Goal: Information Seeking & Learning: Learn about a topic

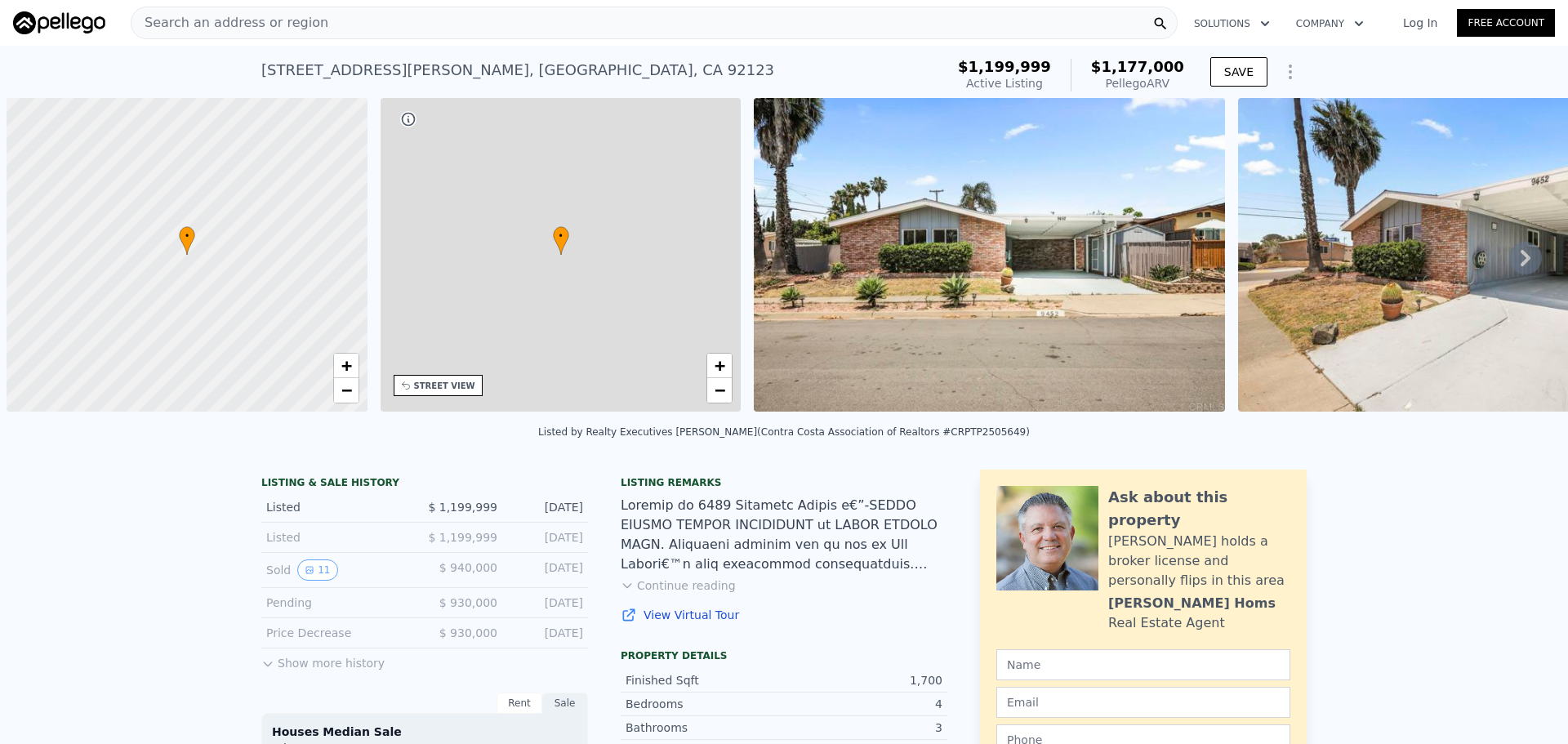
scroll to position [0, 6]
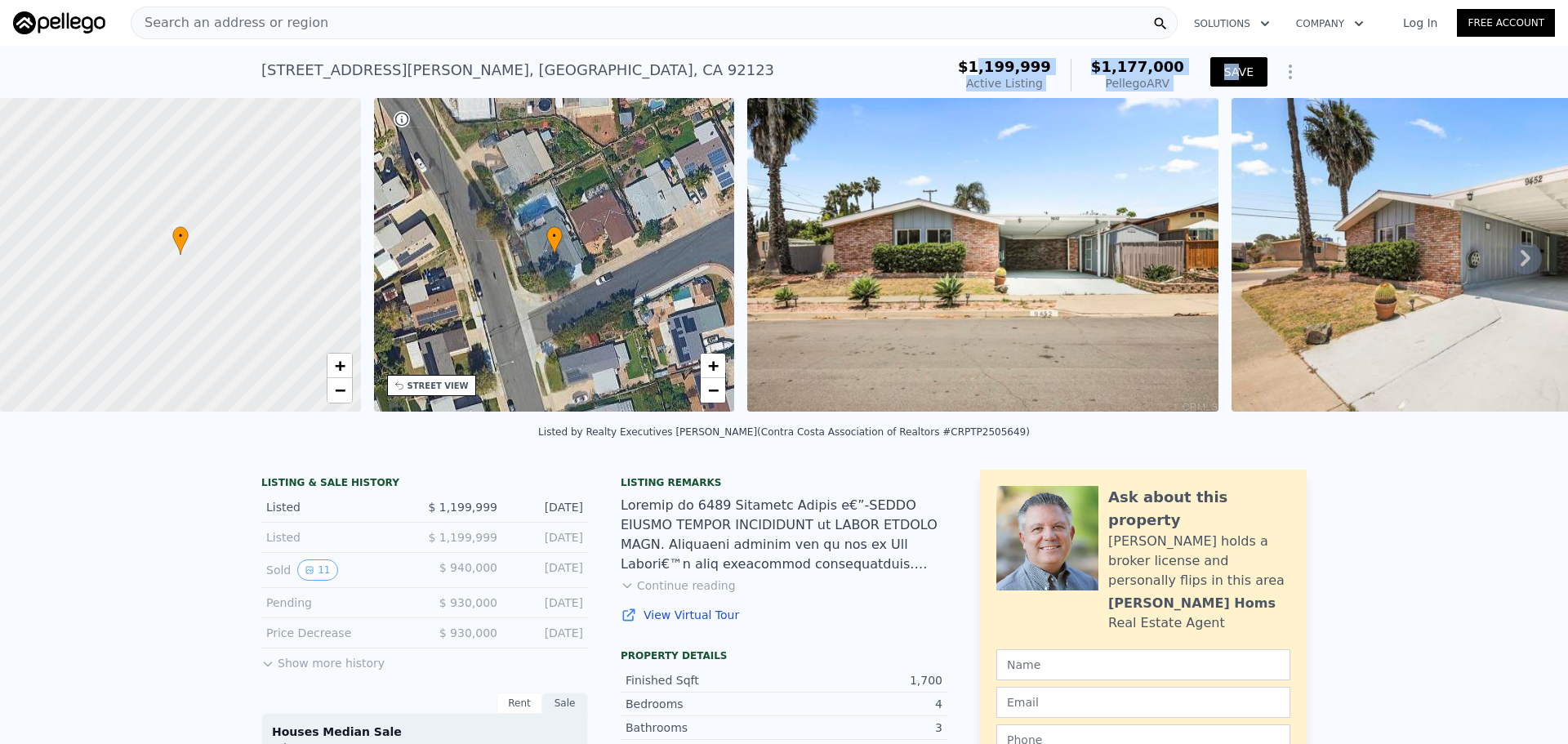
drag, startPoint x: 1005, startPoint y: 62, endPoint x: 1234, endPoint y: 80, distance: 229.7
click at [1234, 80] on div "$1,199,999 Active Listing $1,177,000 Pellego ARV SAVE" at bounding box center [1129, 75] width 355 height 46
click at [1146, 71] on span "$1,177,000" at bounding box center [1138, 67] width 93 height 18
drag, startPoint x: 1026, startPoint y: 72, endPoint x: 1183, endPoint y: 69, distance: 157.0
click at [1183, 69] on div "$1,199,999 Active Listing $1,177,000 Pellego ARV" at bounding box center [1071, 75] width 239 height 46
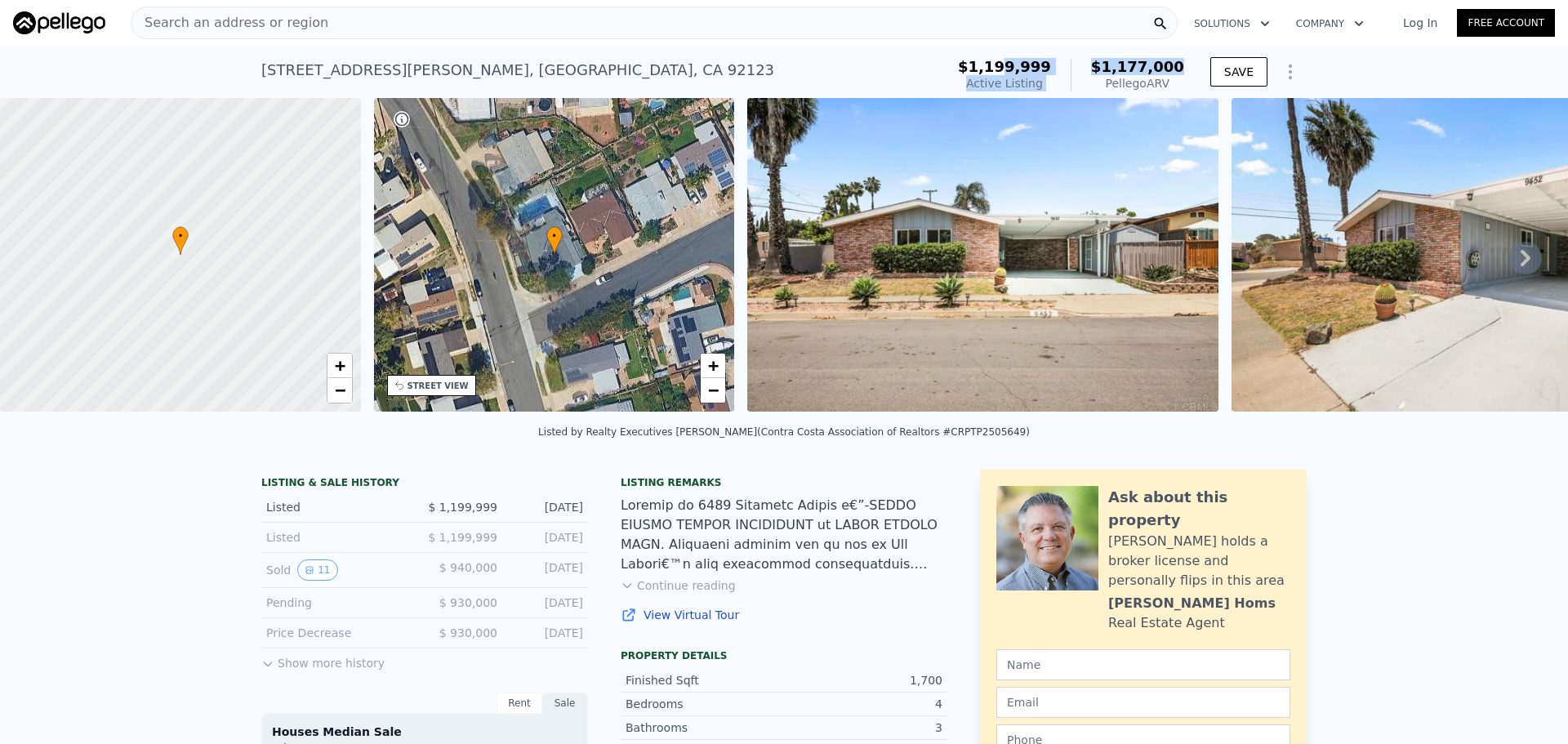
click at [1112, 69] on span "$1,177,000" at bounding box center [1138, 67] width 93 height 18
drag, startPoint x: 1128, startPoint y: 66, endPoint x: 1163, endPoint y: 66, distance: 35.0
click at [1163, 66] on span "$1,177,000" at bounding box center [1138, 67] width 93 height 18
click at [1143, 68] on span "$1,177,000" at bounding box center [1138, 67] width 93 height 18
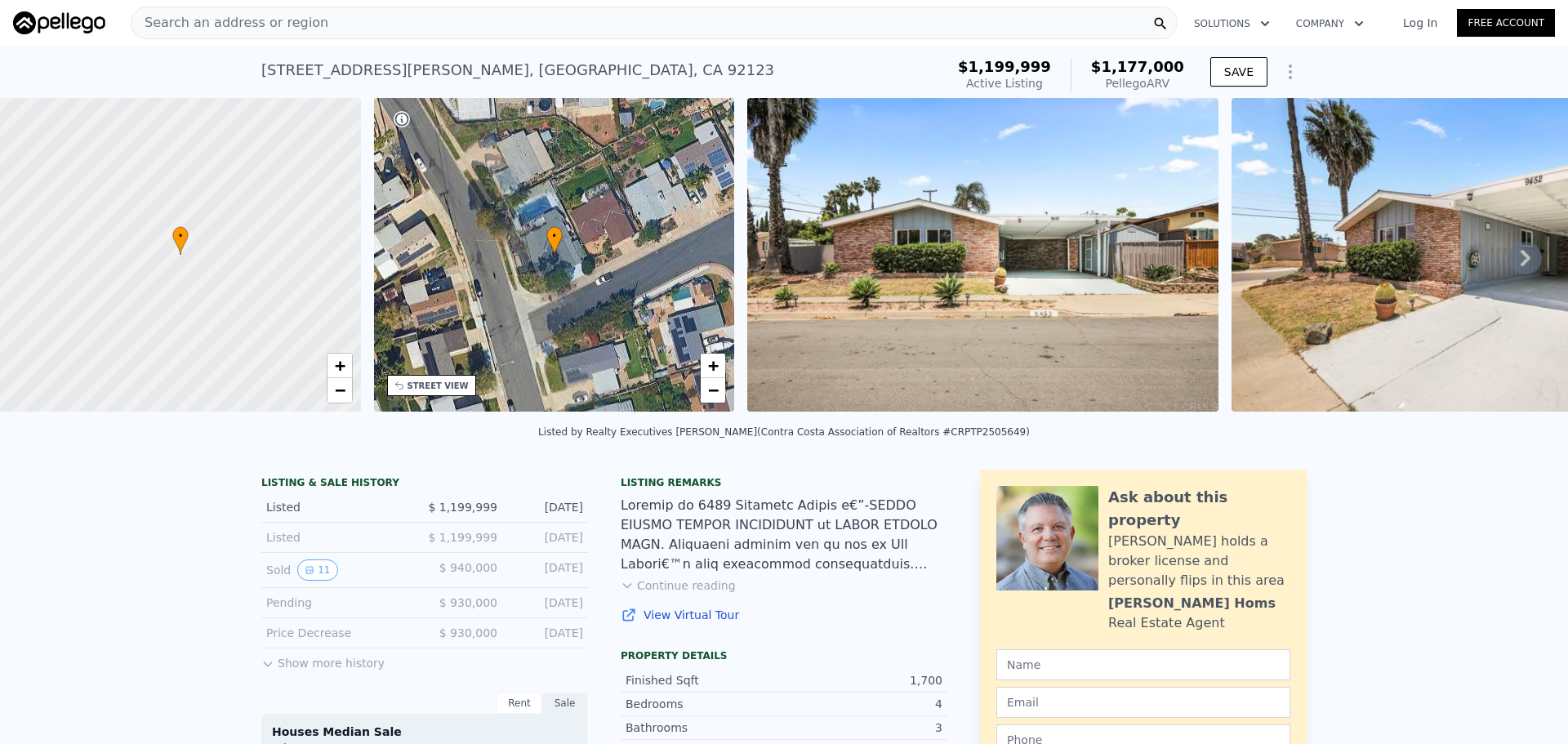
click at [997, 63] on span "$1,199,999" at bounding box center [1005, 67] width 93 height 18
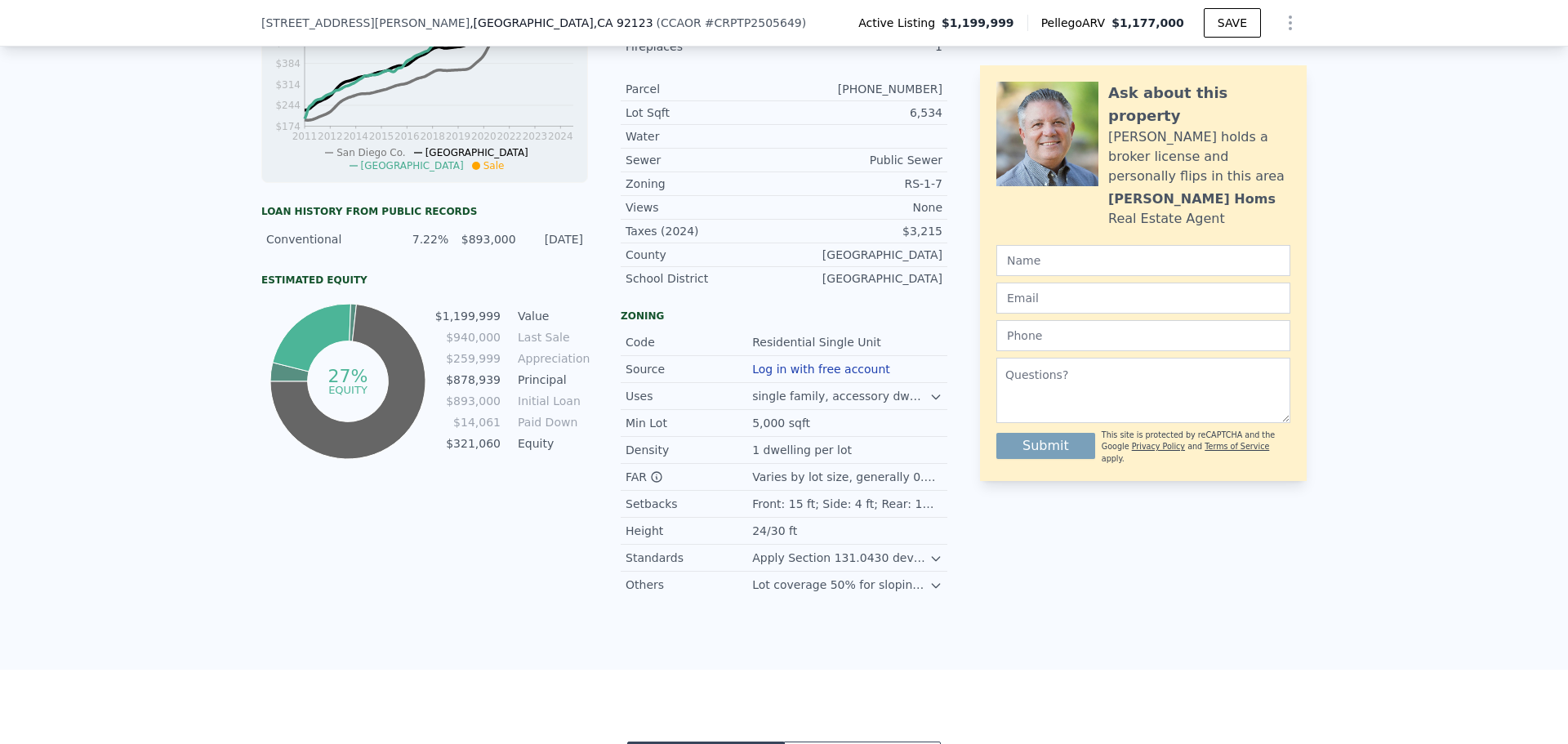
scroll to position [815, 0]
drag, startPoint x: 268, startPoint y: 254, endPoint x: 572, endPoint y: 258, distance: 304.0
click at [572, 257] on div "Conventional 7.22% $893,000 [DATE]" at bounding box center [425, 241] width 327 height 29
click at [556, 257] on div "Conventional 7.22% $893,000 [DATE]" at bounding box center [425, 241] width 327 height 29
drag, startPoint x: 237, startPoint y: 252, endPoint x: 586, endPoint y: 252, distance: 349.0
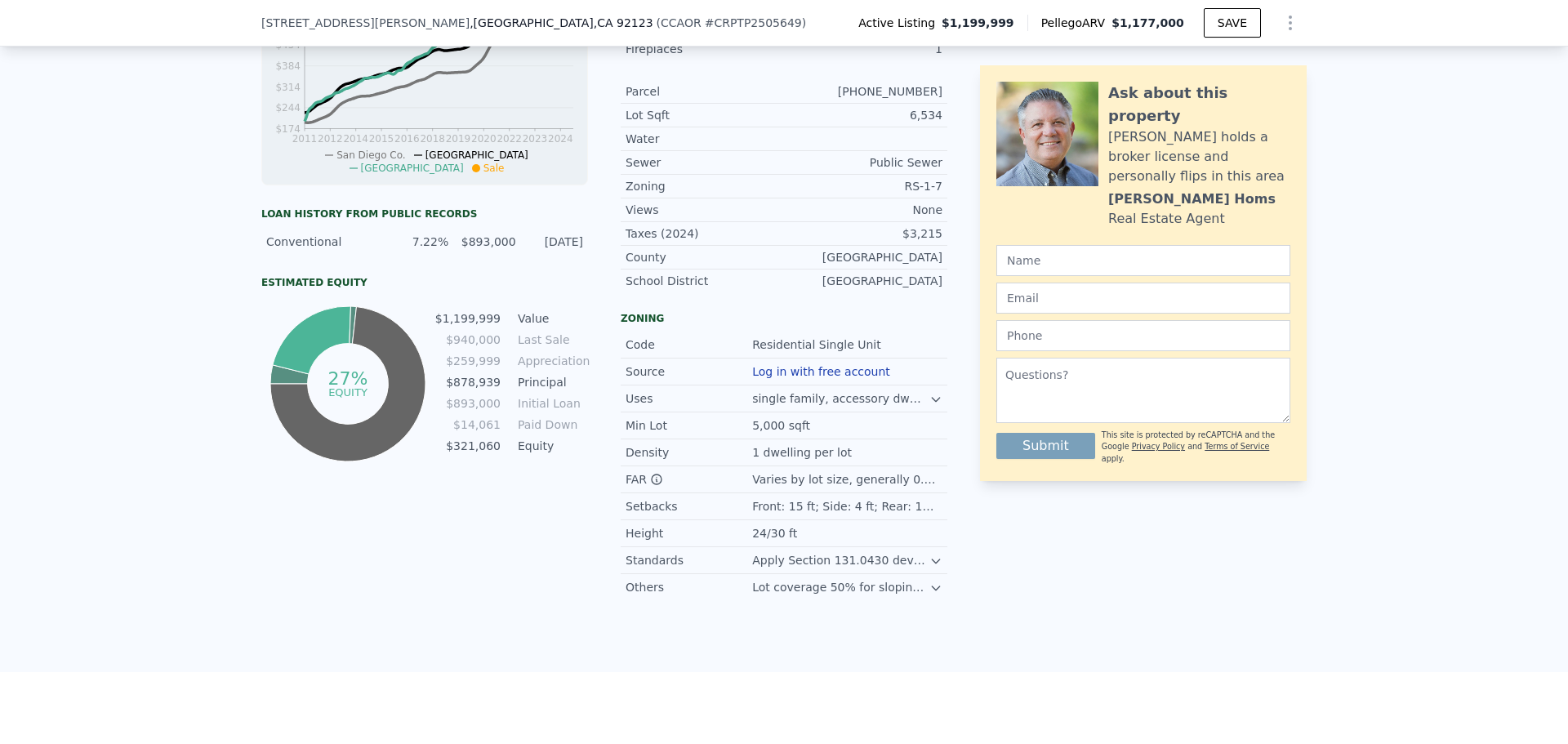
click at [586, 252] on div "LISTING & SALE HISTORY Listed $ 1,199,999 [DATE] Listed $ 1,199,999 [DATE] Sold…" at bounding box center [784, 154] width 1568 height 1037
click at [535, 250] on div "[DATE]" at bounding box center [554, 242] width 57 height 17
drag, startPoint x: 576, startPoint y: 252, endPoint x: 389, endPoint y: 256, distance: 187.0
click at [389, 256] on div "Conventional 7.22% $893,000 [DATE]" at bounding box center [425, 241] width 327 height 29
click at [413, 250] on div "7.22%" at bounding box center [419, 242] width 57 height 17
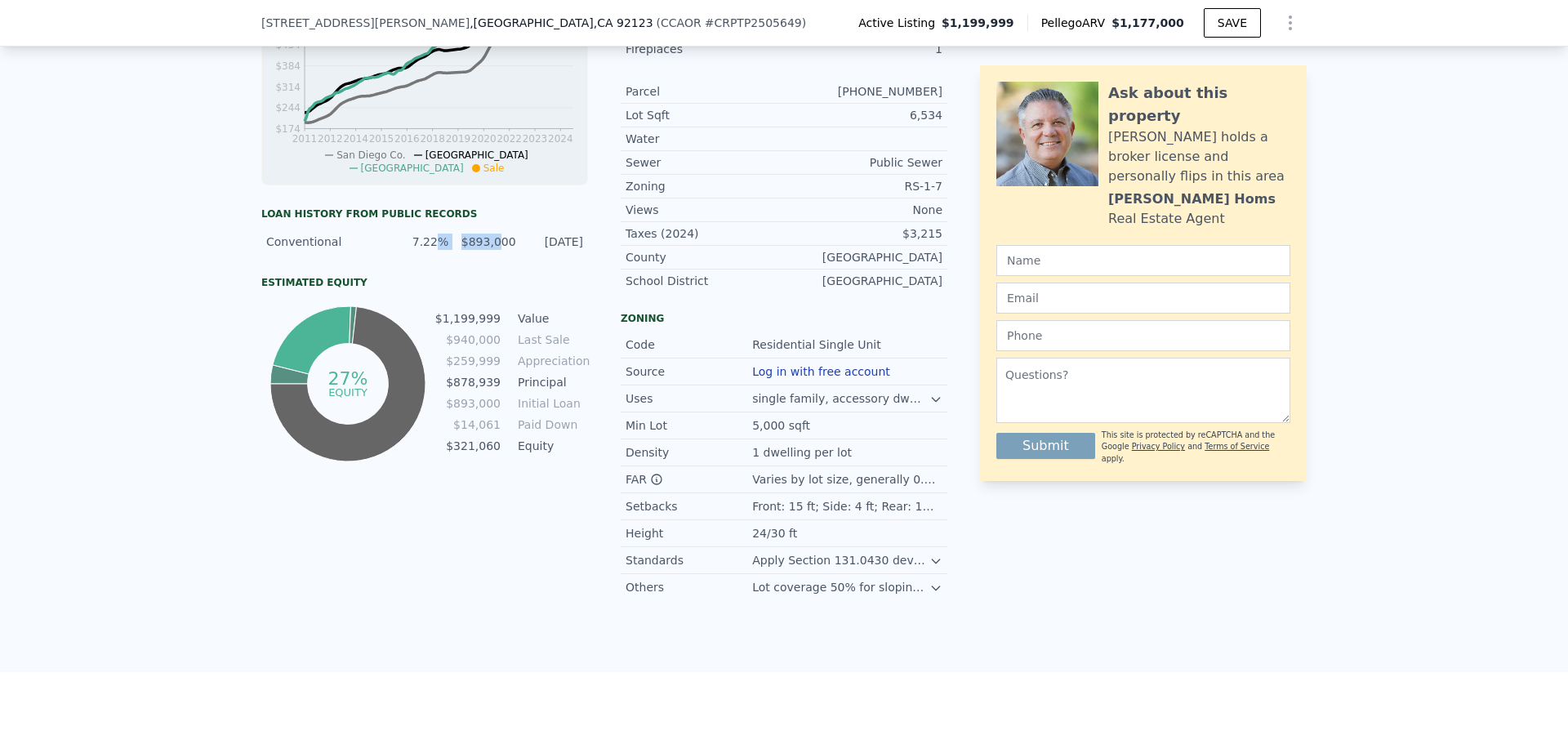
drag, startPoint x: 497, startPoint y: 252, endPoint x: 436, endPoint y: 253, distance: 61.0
click at [436, 253] on div "Conventional 7.22% $893,000 [DATE]" at bounding box center [425, 241] width 327 height 29
click at [496, 250] on div "$893,000" at bounding box center [486, 242] width 57 height 17
click at [295, 250] on div "Conventional" at bounding box center [324, 242] width 115 height 17
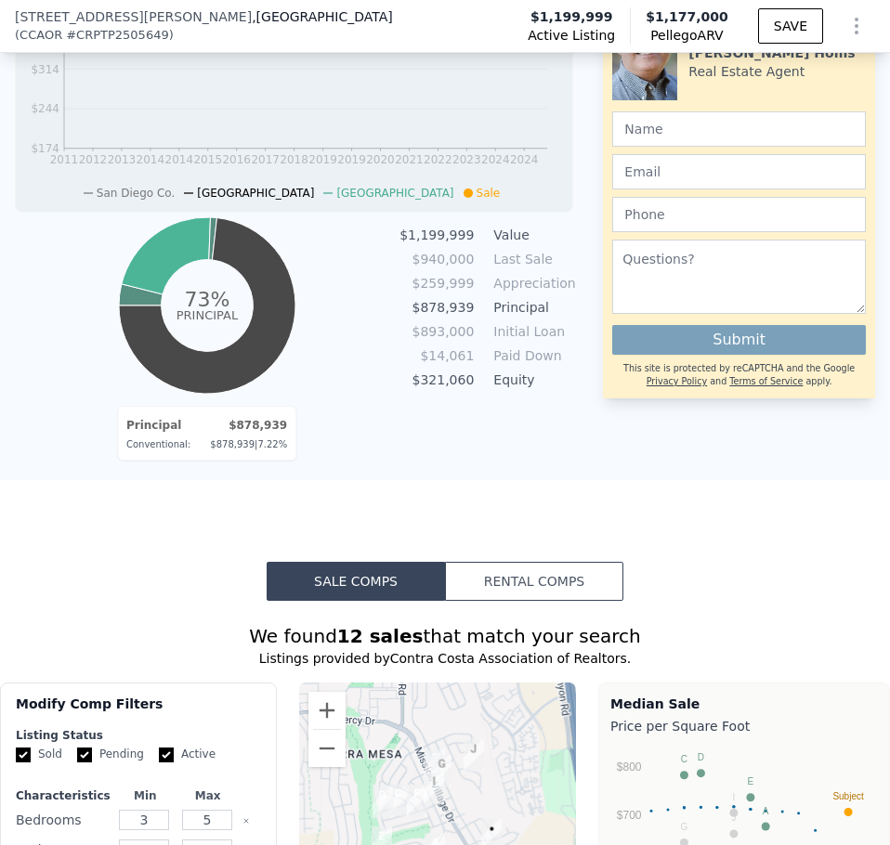
scroll to position [3064, 0]
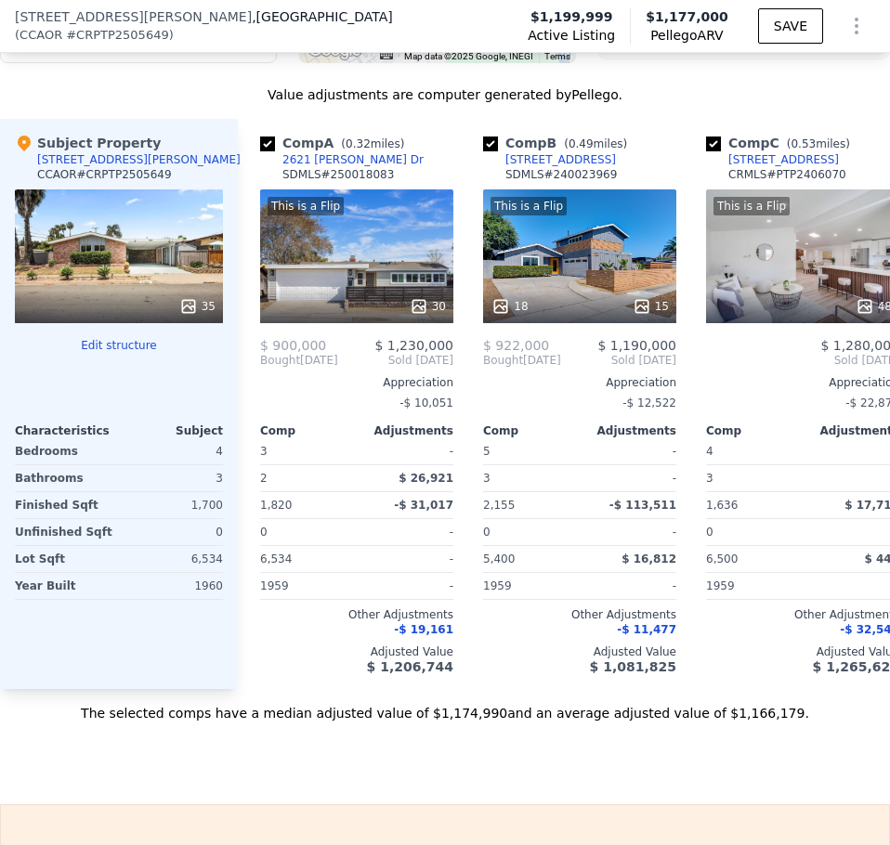
click at [113, 350] on button "Edit structure" at bounding box center [119, 345] width 208 height 15
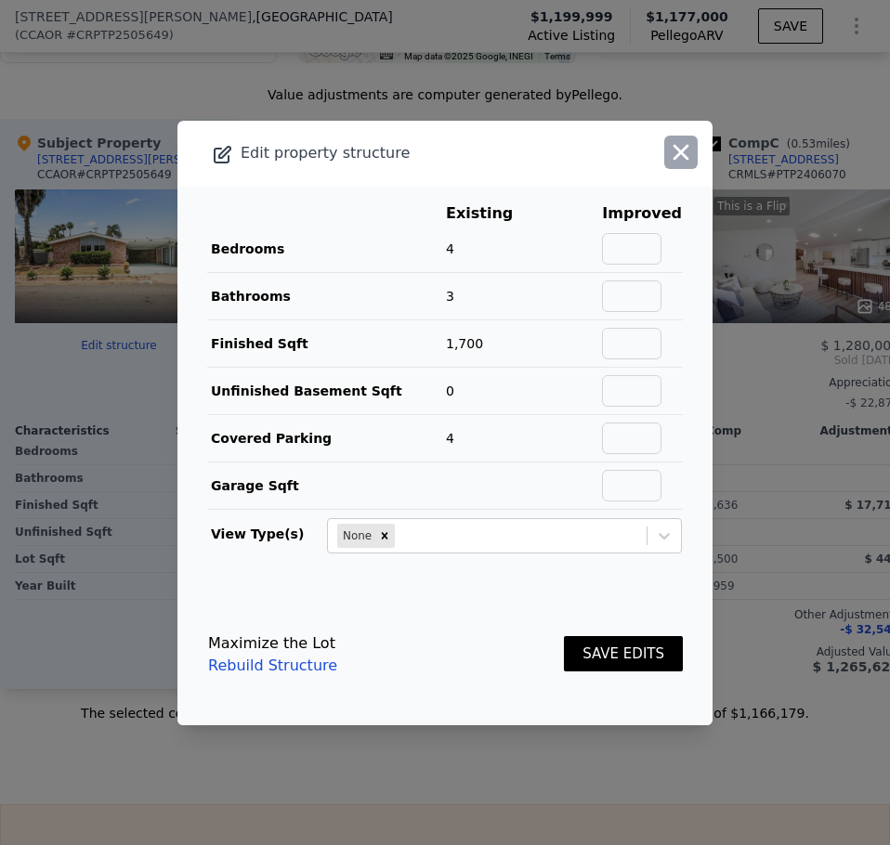
click at [668, 162] on icon "button" at bounding box center [681, 152] width 26 height 26
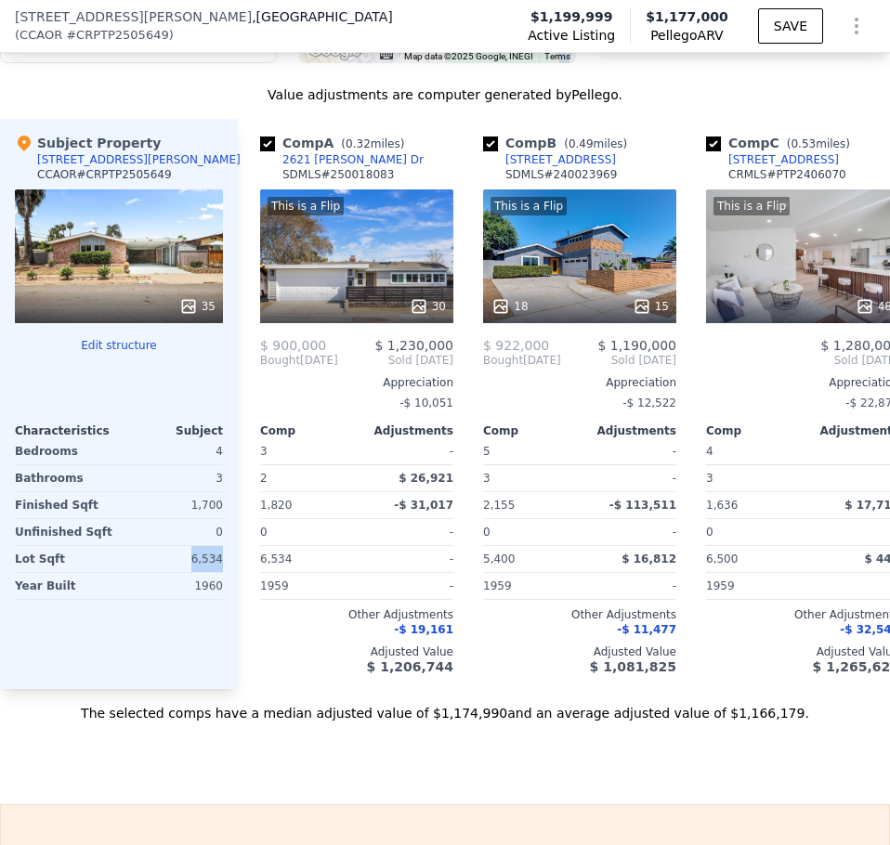
drag, startPoint x: 176, startPoint y: 578, endPoint x: 235, endPoint y: 576, distance: 59.5
click at [235, 576] on div "Subject Property [STREET_ADDRESS][PERSON_NAME] CCAOR # CRPTP2505649 35 Edit str…" at bounding box center [119, 404] width 238 height 570
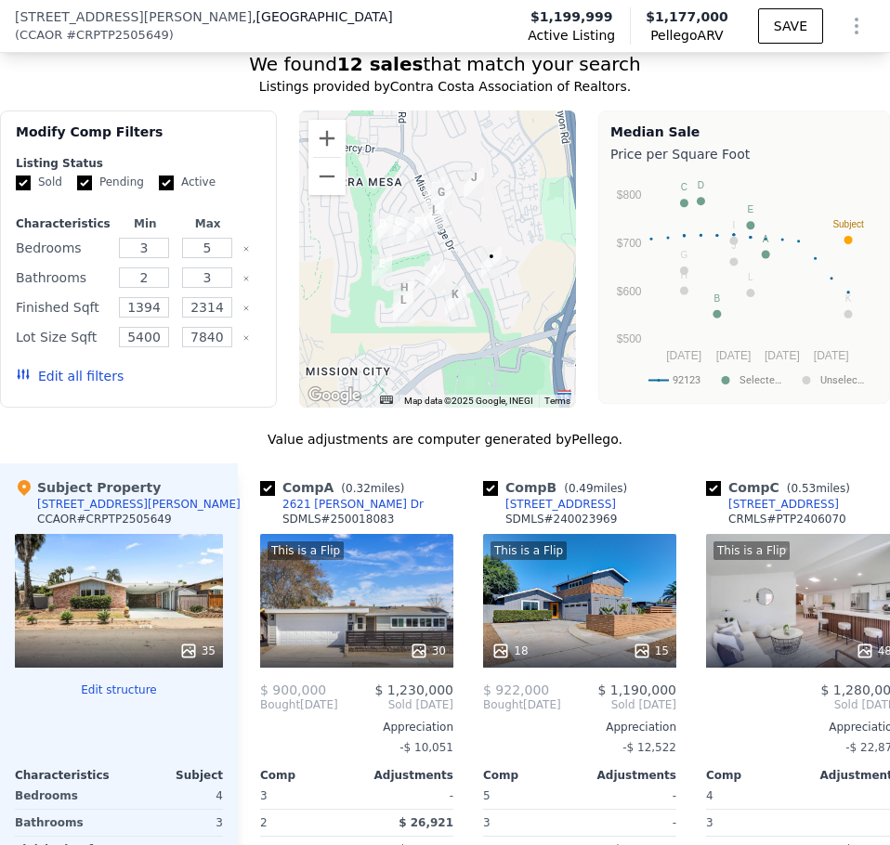
scroll to position [2719, 0]
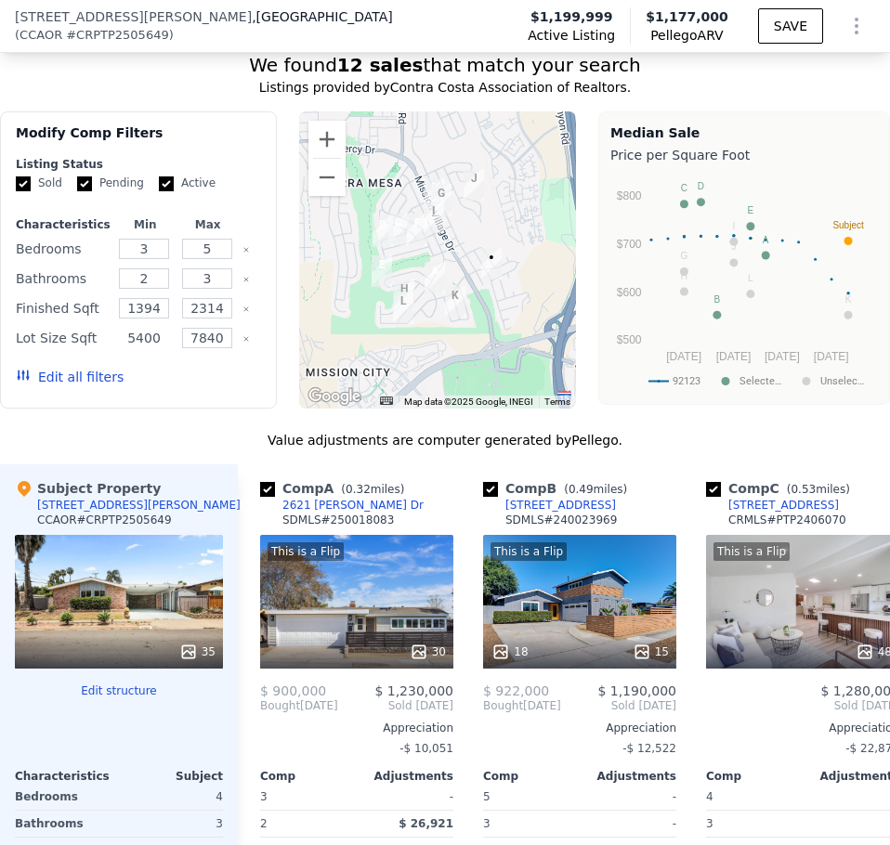
click at [142, 348] on input "5400" at bounding box center [144, 338] width 50 height 20
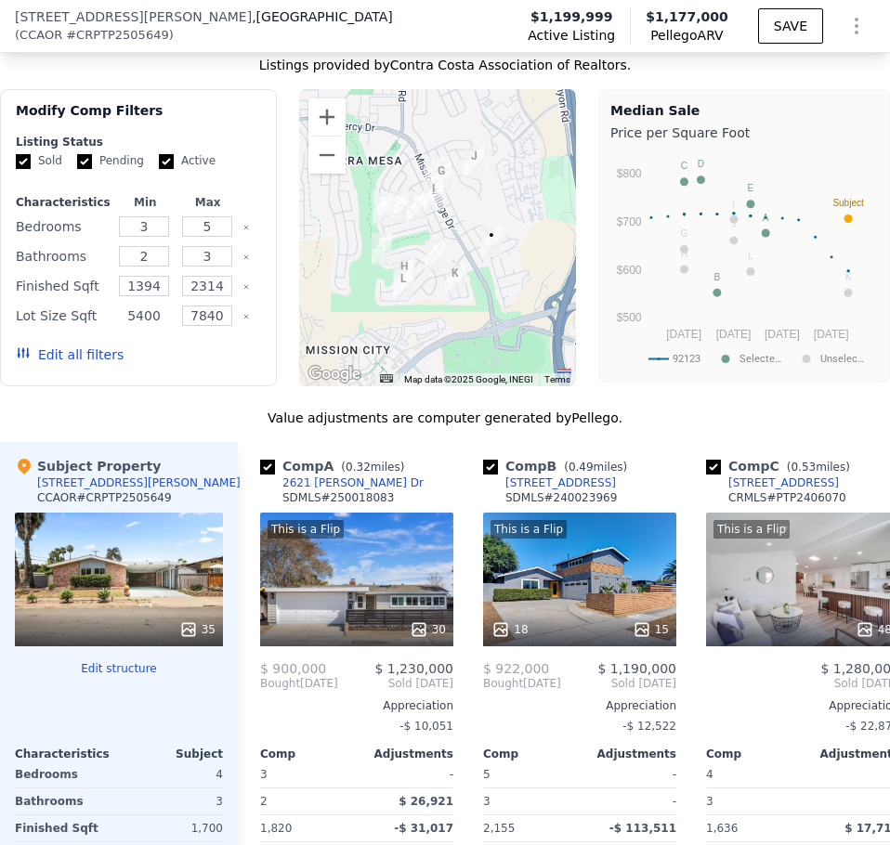
scroll to position [2721, 0]
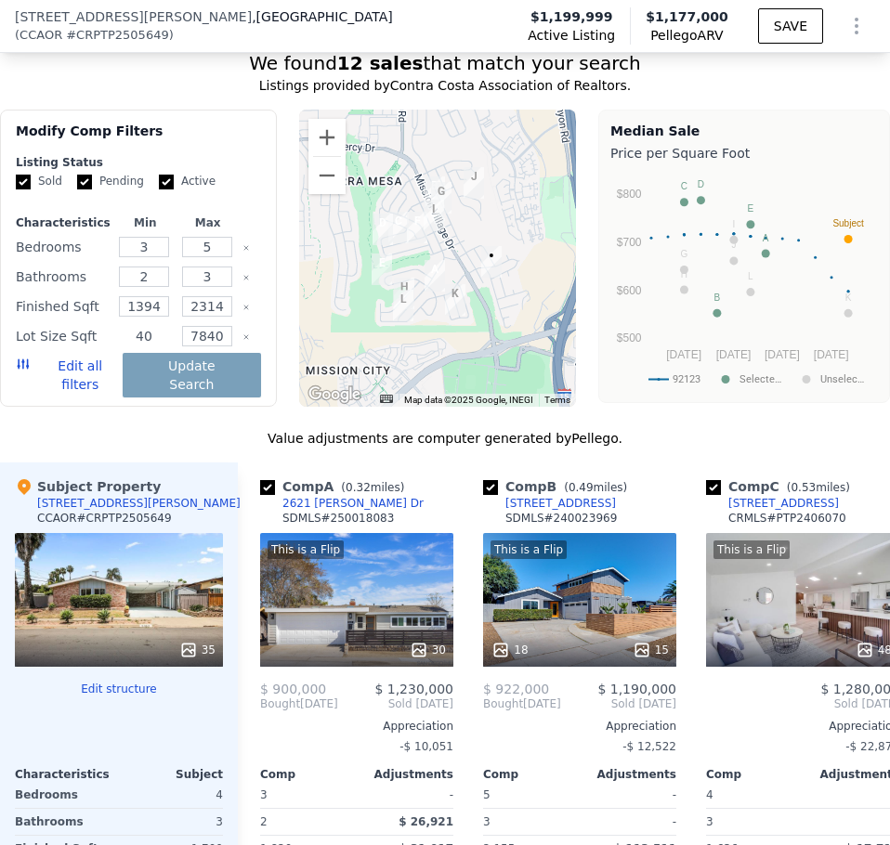
type input "4"
click at [79, 385] on button "Edit all filters" at bounding box center [69, 375] width 107 height 37
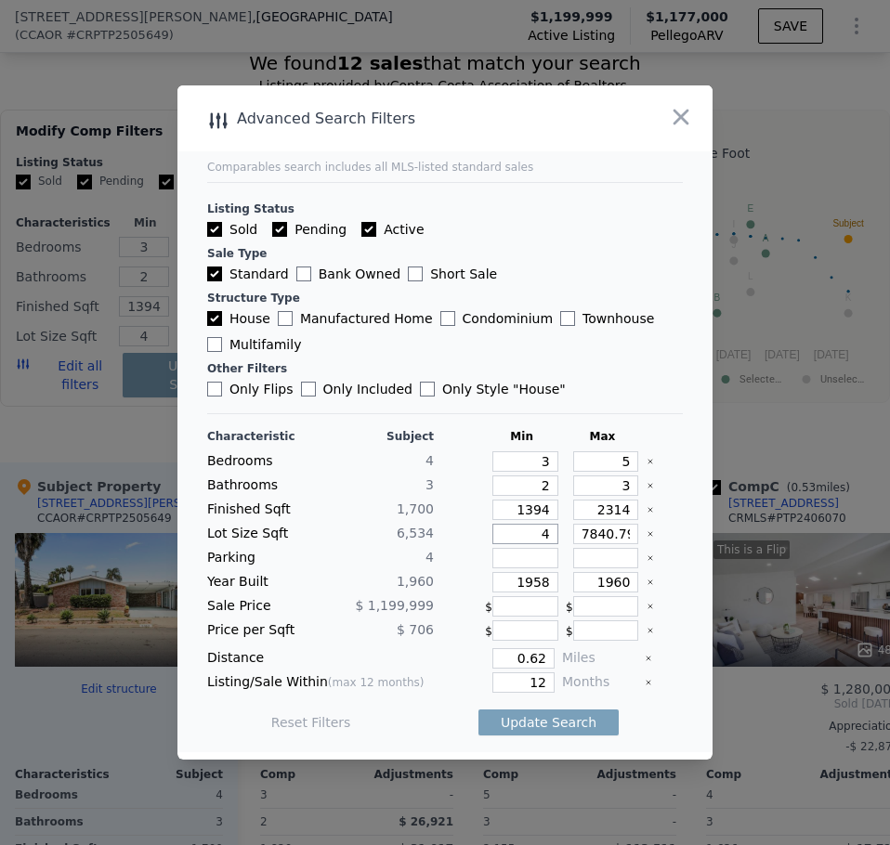
drag, startPoint x: 512, startPoint y: 531, endPoint x: 680, endPoint y: 539, distance: 168.3
click at [680, 539] on main "Comparables search includes all MLS-listed standard sales Listing Status Sold P…" at bounding box center [444, 418] width 535 height 667
type input "45"
type input "4500"
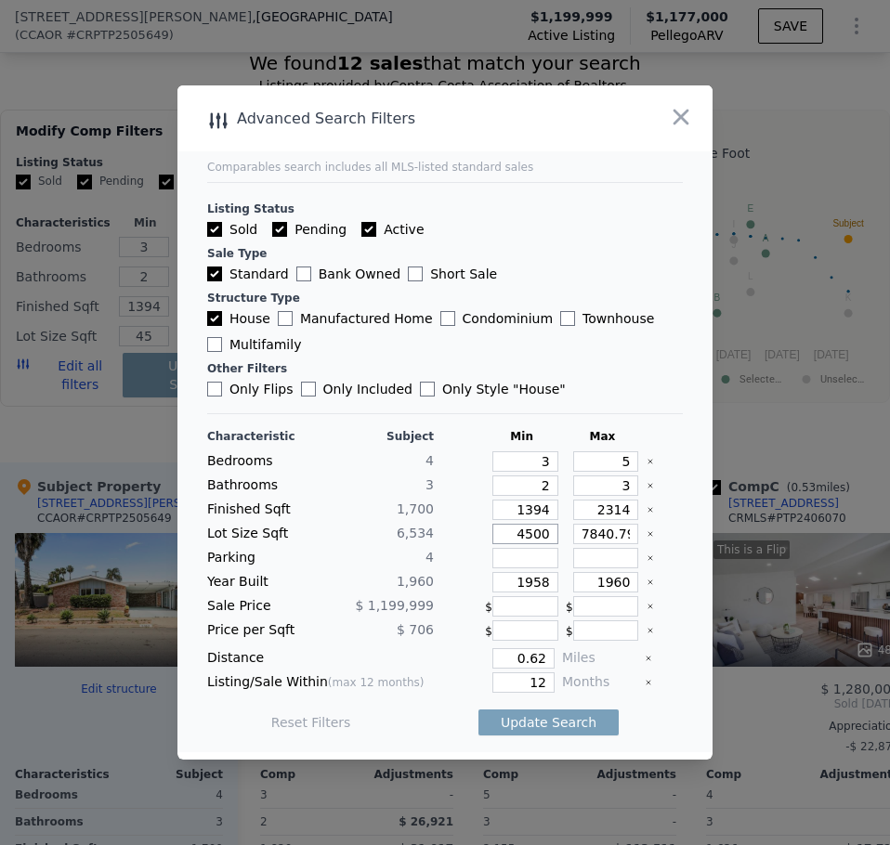
type input "450"
type input "4500"
click at [584, 532] on input "7840.799999999999" at bounding box center [606, 534] width 66 height 20
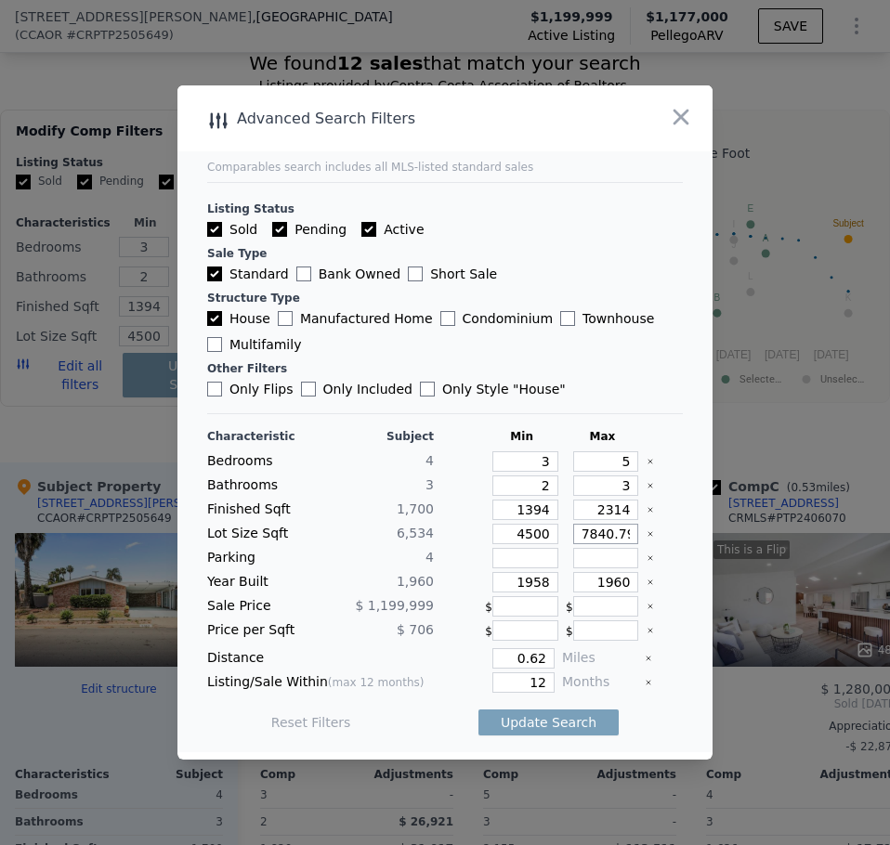
click at [584, 532] on input "7840.799999999999" at bounding box center [606, 534] width 66 height 20
type input "4"
type input "40"
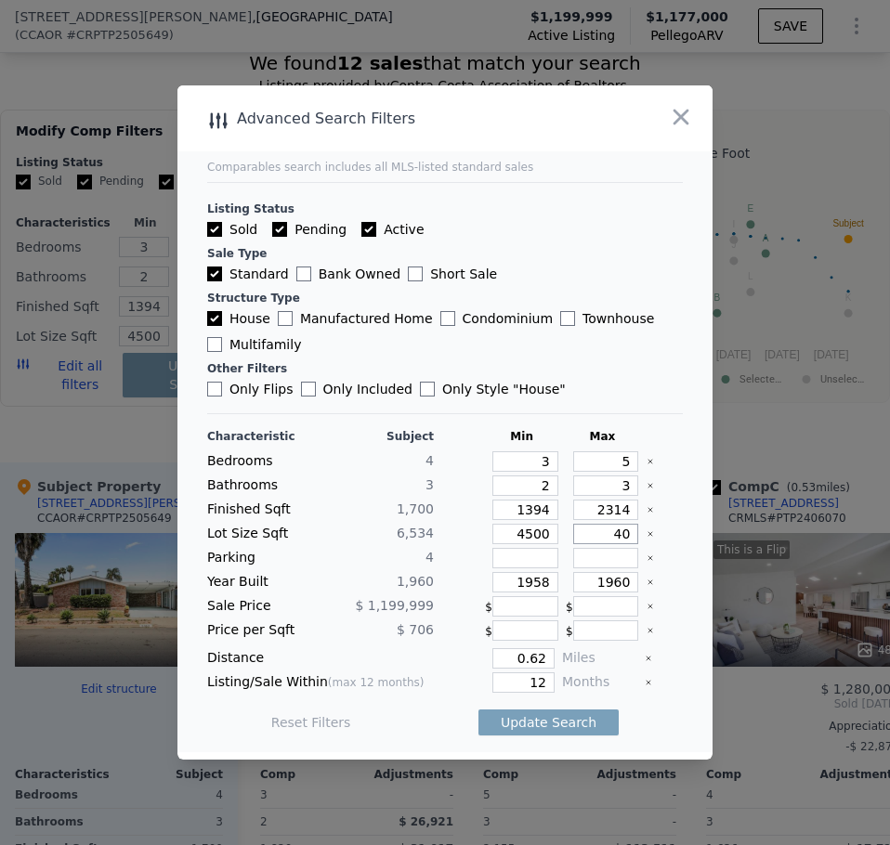
type input "40"
type input "4"
type input "45"
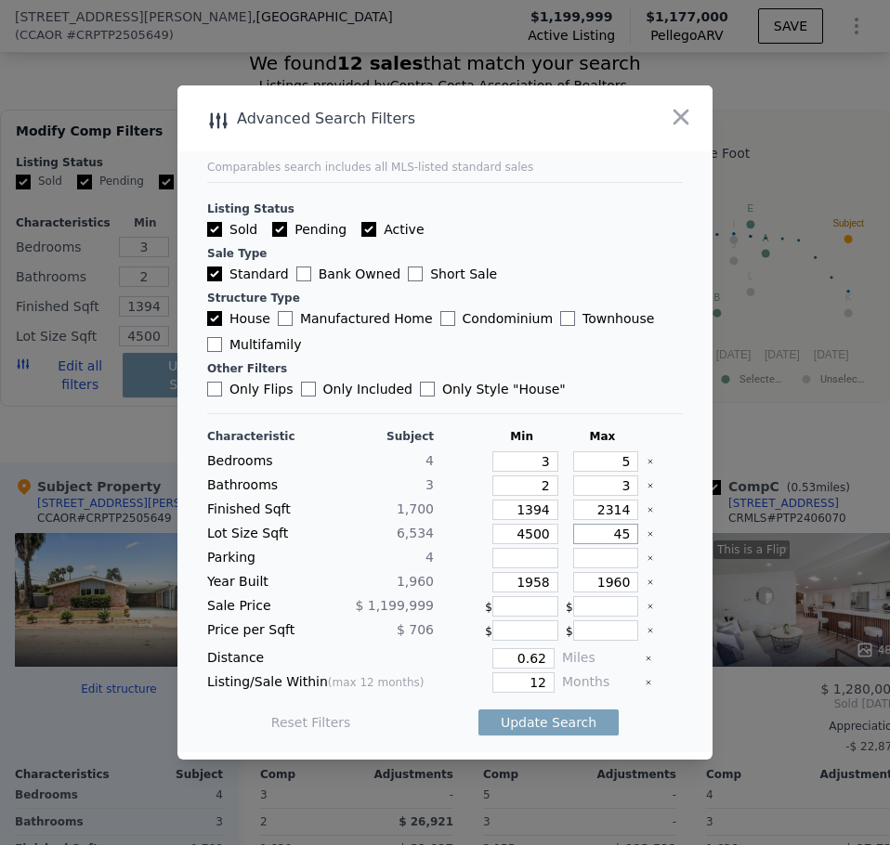
type input "450"
type input "4500"
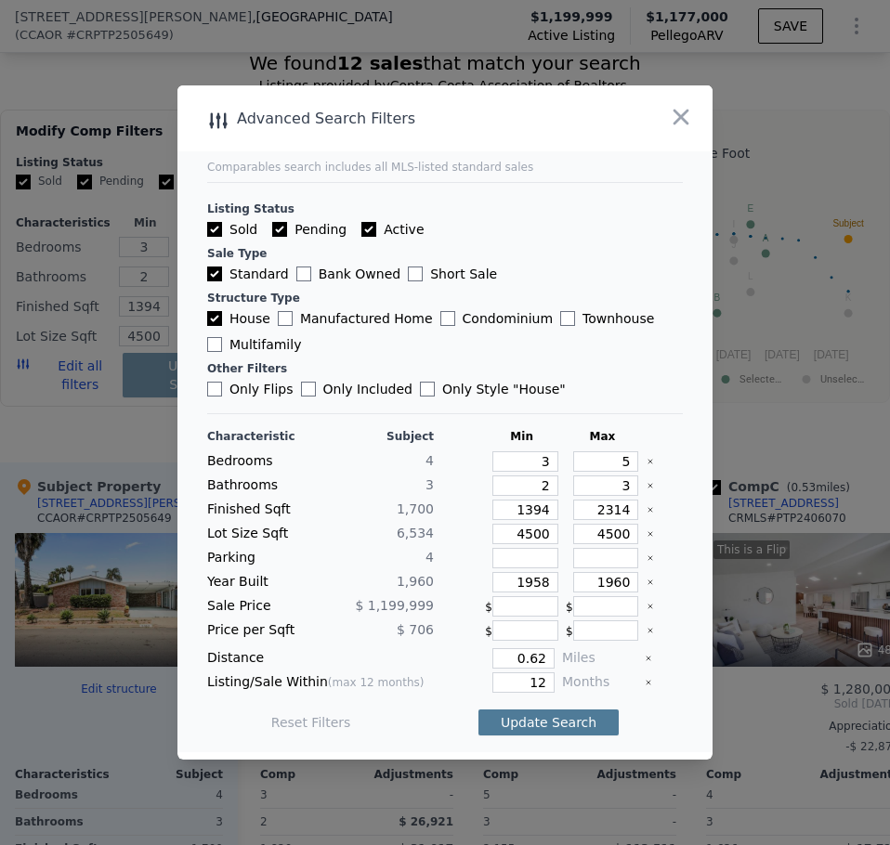
click at [556, 721] on button "Update Search" at bounding box center [548, 723] width 140 height 26
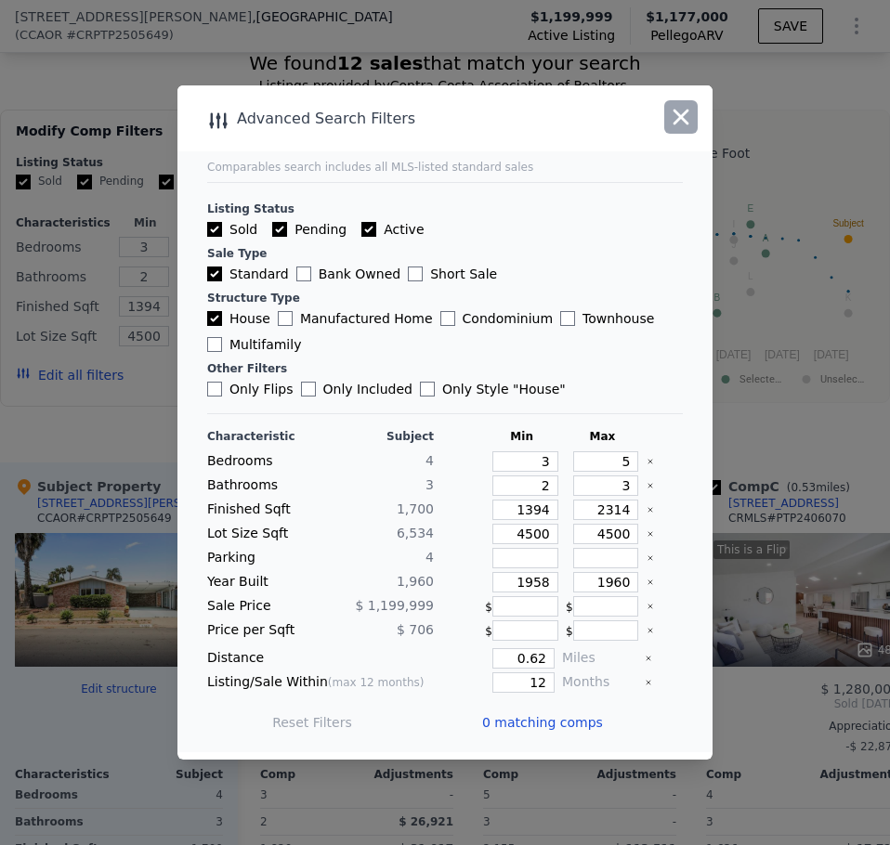
click at [686, 115] on icon "button" at bounding box center [681, 117] width 26 height 26
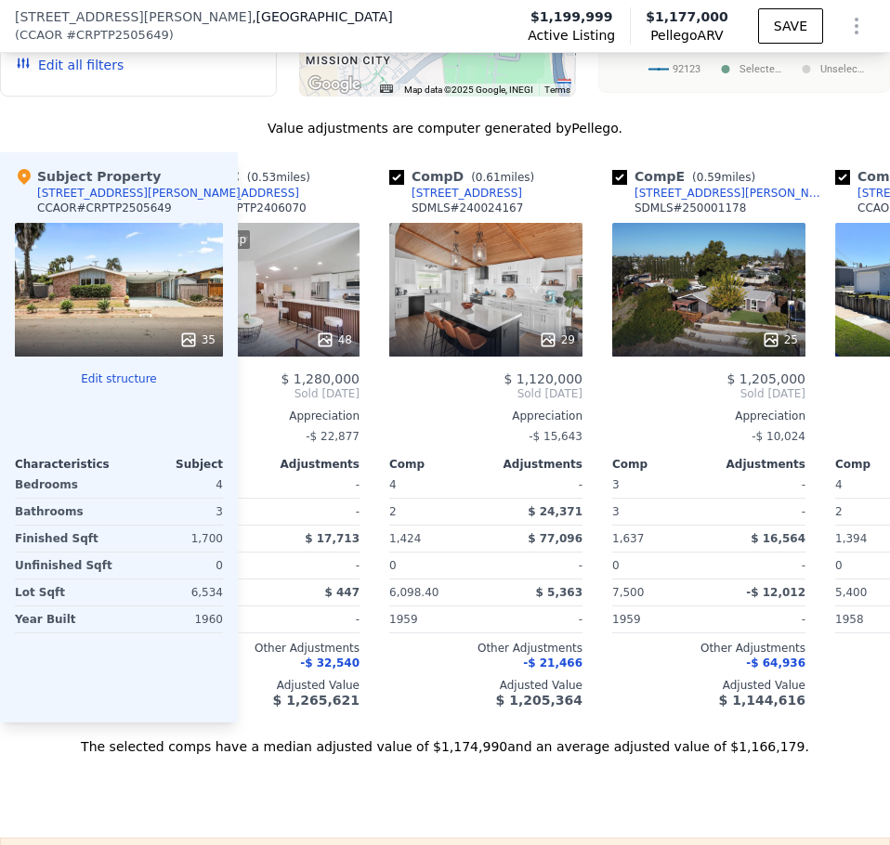
scroll to position [0, 0]
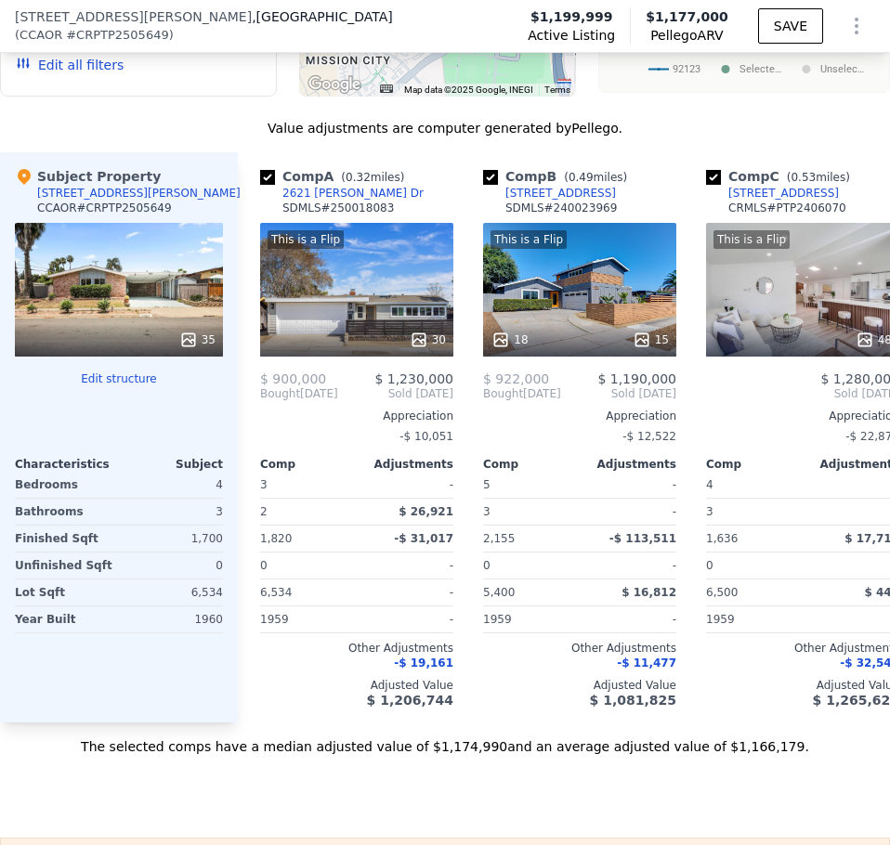
click at [119, 386] on button "Edit structure" at bounding box center [119, 379] width 208 height 15
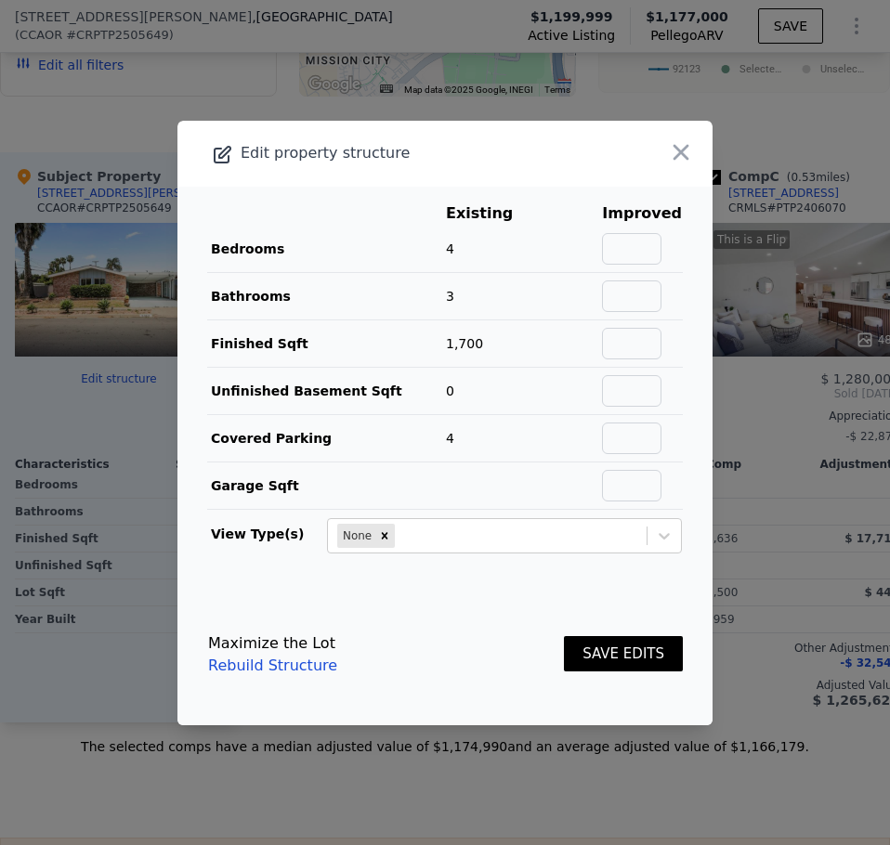
click at [293, 660] on link "Rebuild Structure" at bounding box center [272, 666] width 129 height 22
click at [668, 159] on icon "button" at bounding box center [681, 152] width 26 height 26
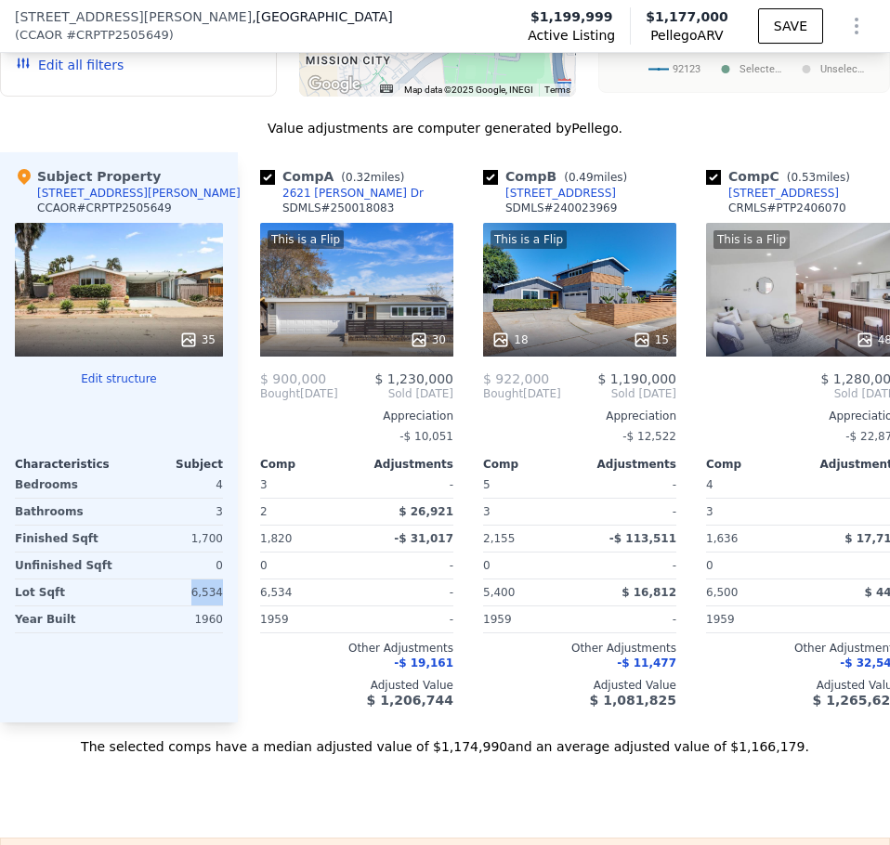
drag, startPoint x: 191, startPoint y: 598, endPoint x: 232, endPoint y: 604, distance: 41.2
click at [232, 604] on div "Subject Property [STREET_ADDRESS][PERSON_NAME] CCAOR # CRPTP2505649 35 Edit str…" at bounding box center [119, 437] width 238 height 570
click at [229, 606] on div "Subject Property [STREET_ADDRESS][PERSON_NAME] CCAOR # CRPTP2505649 35 Edit str…" at bounding box center [119, 437] width 238 height 570
drag, startPoint x: 193, startPoint y: 603, endPoint x: 229, endPoint y: 602, distance: 36.2
click at [229, 602] on div "Subject Property [STREET_ADDRESS][PERSON_NAME] CCAOR # CRPTP2505649 35 Edit str…" at bounding box center [119, 437] width 238 height 570
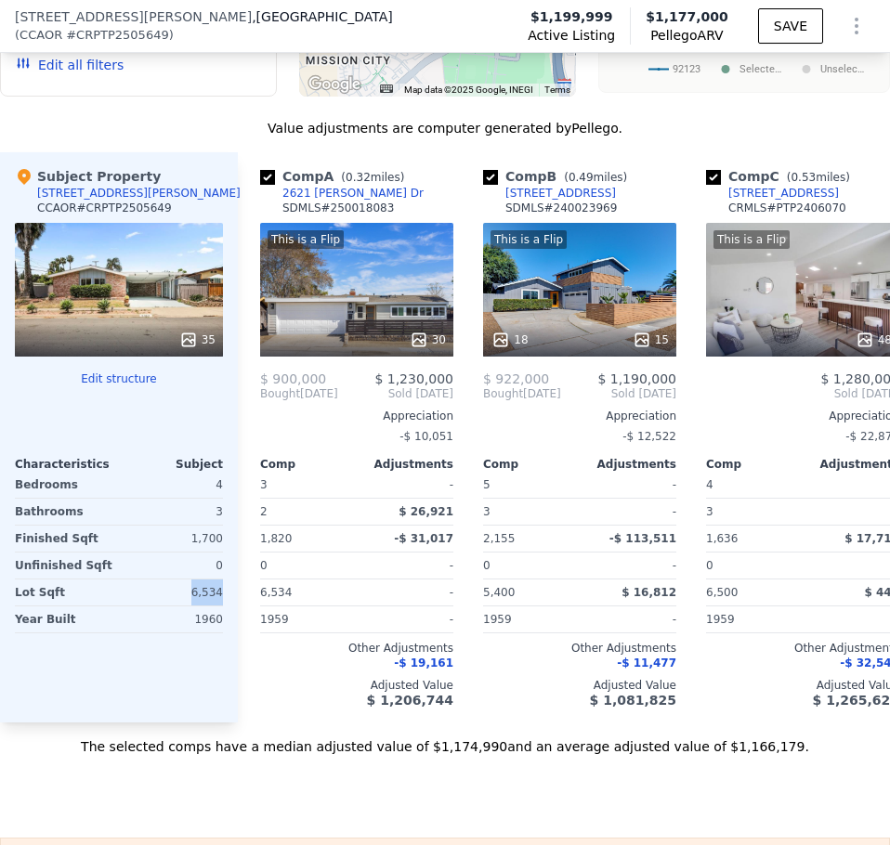
click at [229, 608] on div "Subject Property [STREET_ADDRESS][PERSON_NAME] CCAOR # CRPTP2505649 35 Edit str…" at bounding box center [119, 437] width 238 height 570
drag, startPoint x: 198, startPoint y: 608, endPoint x: 227, endPoint y: 608, distance: 28.8
click at [227, 608] on div "Subject Property [STREET_ADDRESS][PERSON_NAME] CCAOR # CRPTP2505649 35 Edit str…" at bounding box center [119, 437] width 238 height 570
click at [227, 607] on div "Subject Property [STREET_ADDRESS][PERSON_NAME] CCAOR # CRPTP2505649 35 Edit str…" at bounding box center [119, 437] width 238 height 570
click at [242, 137] on div "Value adjustments are computer generated by Pellego ." at bounding box center [445, 128] width 890 height 19
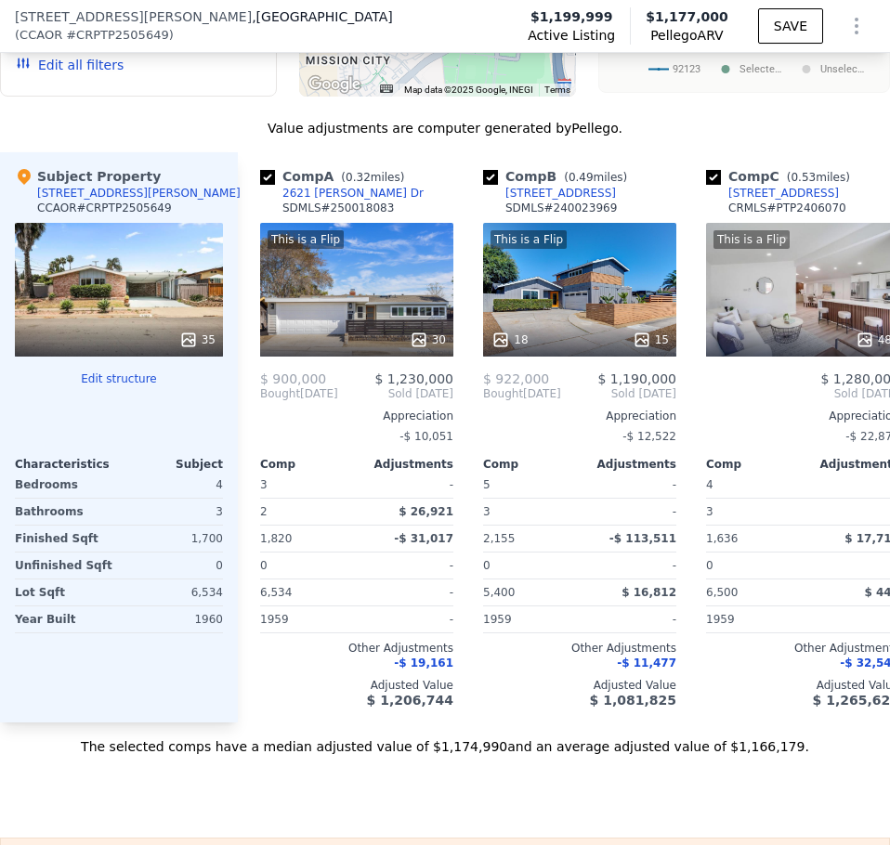
click at [242, 137] on div "Value adjustments are computer generated by Pellego ." at bounding box center [445, 128] width 890 height 19
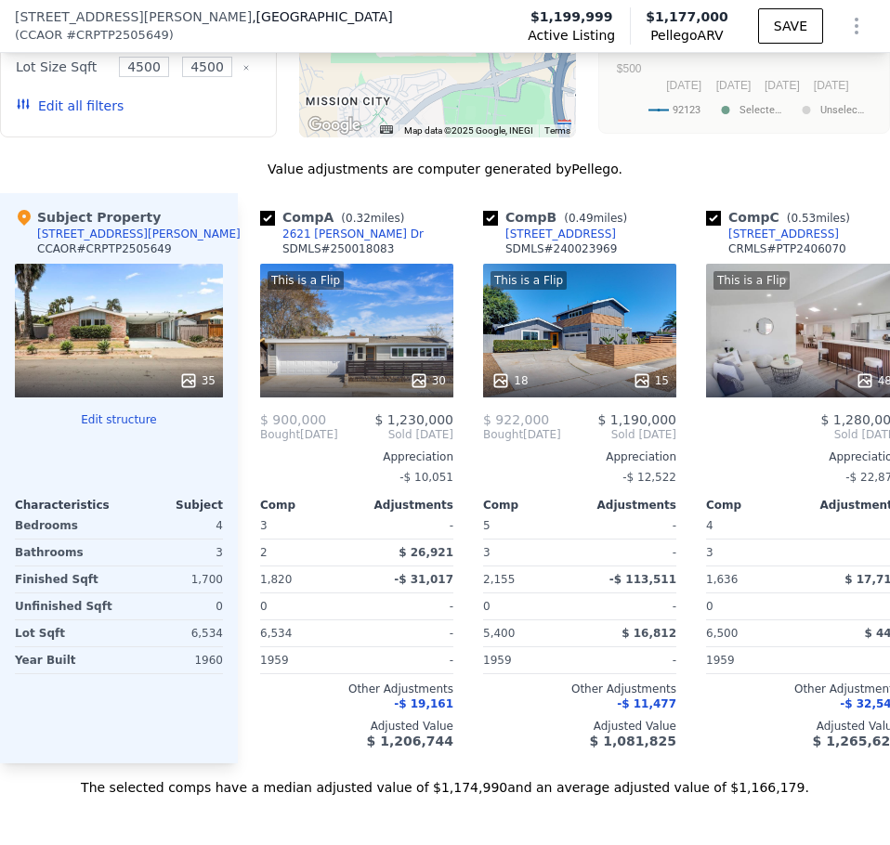
scroll to position [2991, 0]
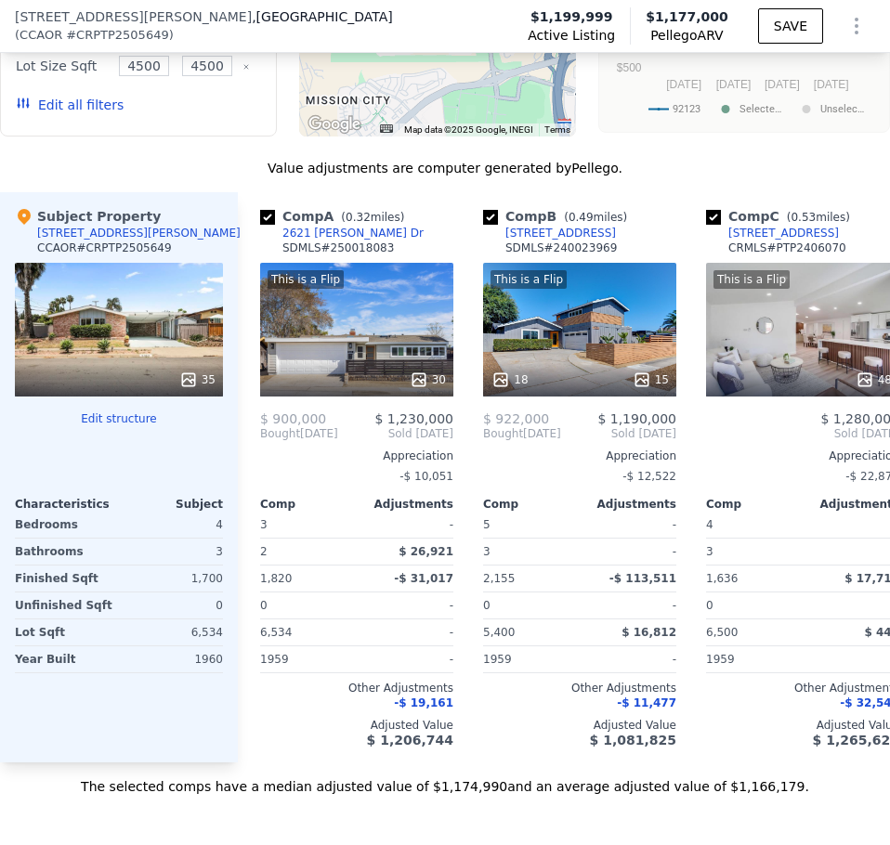
click at [237, 347] on div "Subject Property [STREET_ADDRESS][PERSON_NAME] CCAOR # CRPTP2505649 35 Edit str…" at bounding box center [119, 477] width 238 height 570
click at [238, 301] on div "Comp A ( 0.32 miles) 2621 [PERSON_NAME] Dr SDMLS # 250018083 This is a Flip 30 …" at bounding box center [349, 477] width 223 height 570
drag, startPoint x: 241, startPoint y: 356, endPoint x: 236, endPoint y: 381, distance: 25.5
click at [237, 368] on div "Subject Property [STREET_ADDRESS][PERSON_NAME] CCAOR # CRPTP2505649 35 Edit str…" at bounding box center [445, 477] width 890 height 570
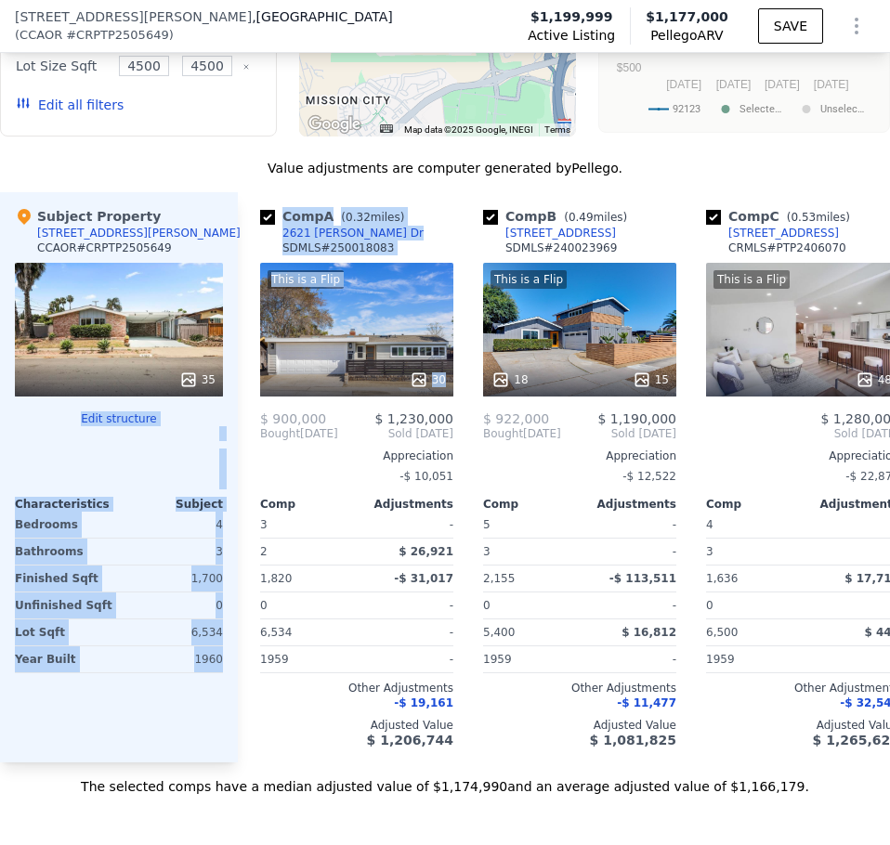
click at [236, 381] on div "Subject Property [STREET_ADDRESS][PERSON_NAME] CCAOR # CRPTP2505649 35 Edit str…" at bounding box center [119, 477] width 238 height 570
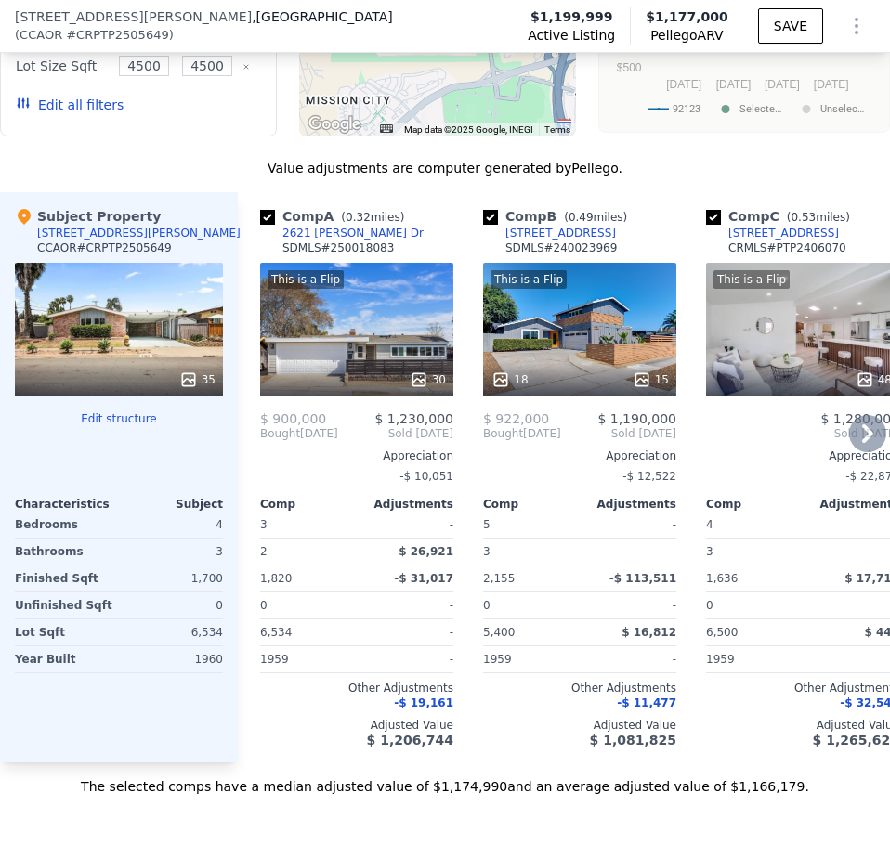
click at [238, 322] on div "Comp A ( 0.32 miles) 2621 [PERSON_NAME] Dr SDMLS # 250018083 This is a Flip 30 …" at bounding box center [349, 477] width 223 height 570
click at [240, 285] on div "Comp A ( 0.32 miles) 2621 [PERSON_NAME] Dr SDMLS # 250018083 This is a Flip 30 …" at bounding box center [349, 477] width 223 height 570
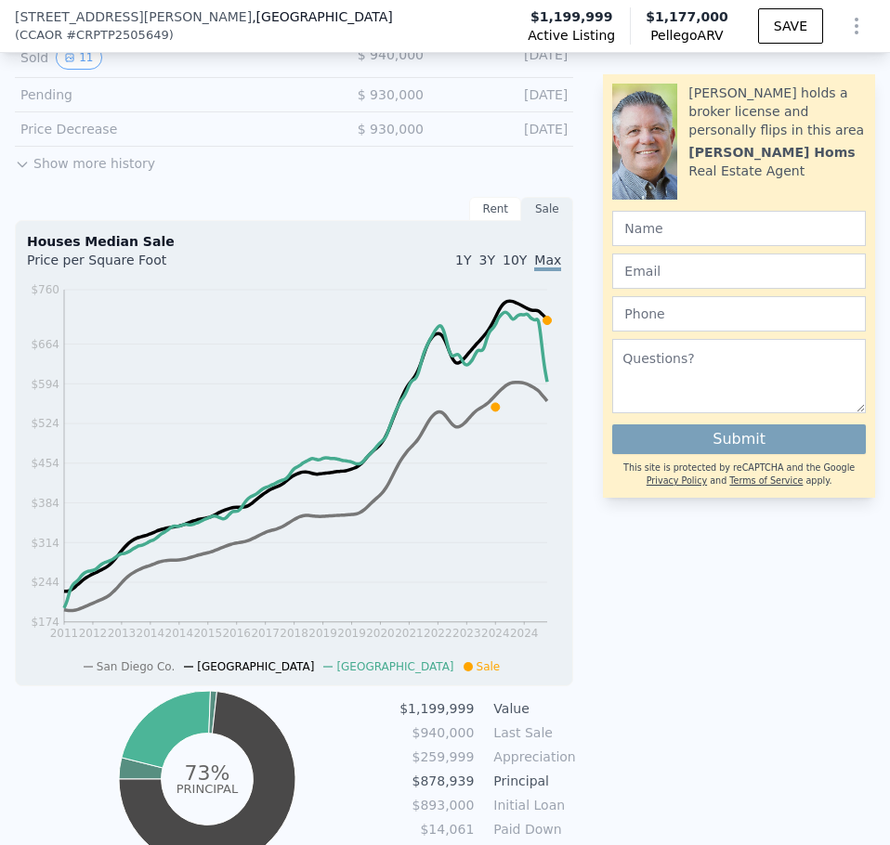
scroll to position [1652, 0]
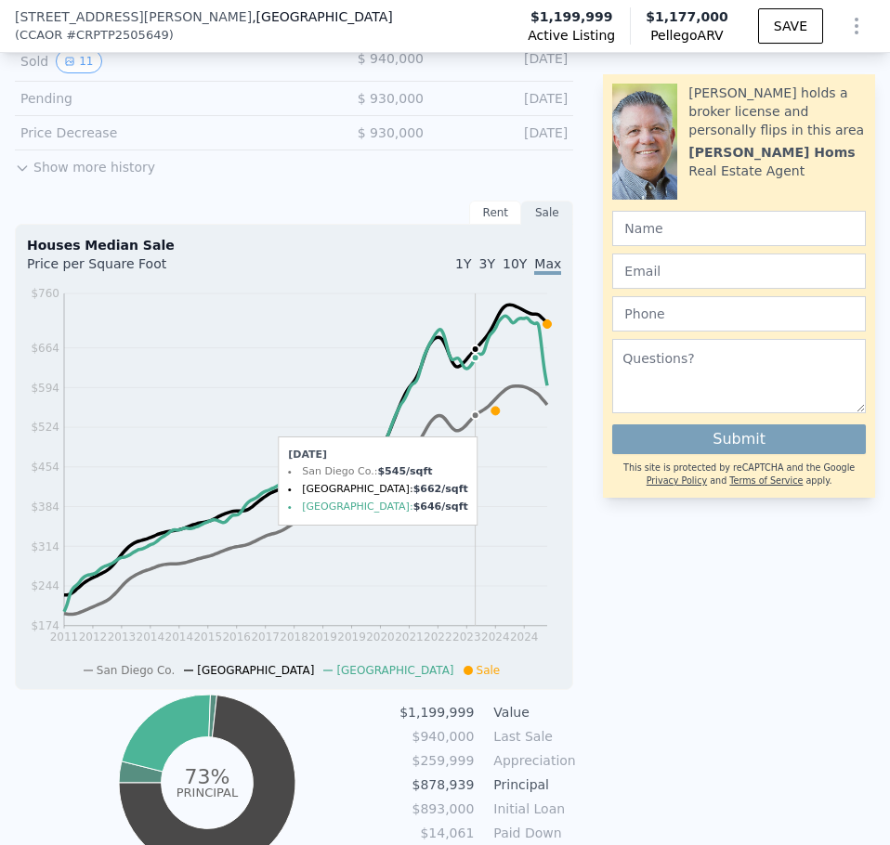
scroll to position [1672, 0]
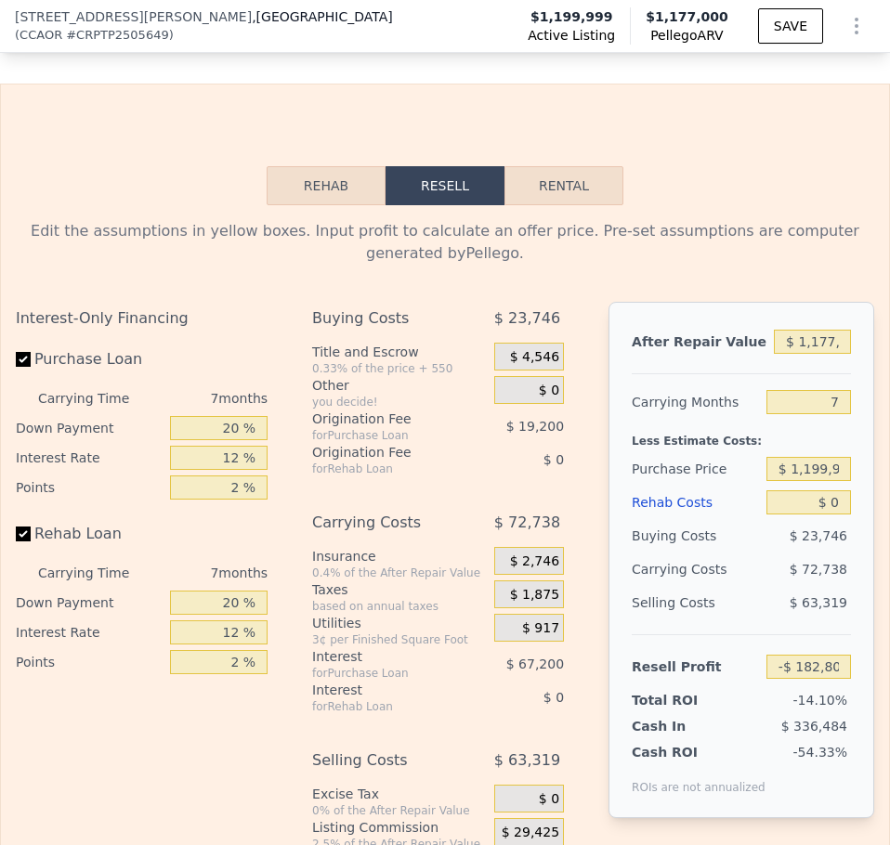
scroll to position [3783, 0]
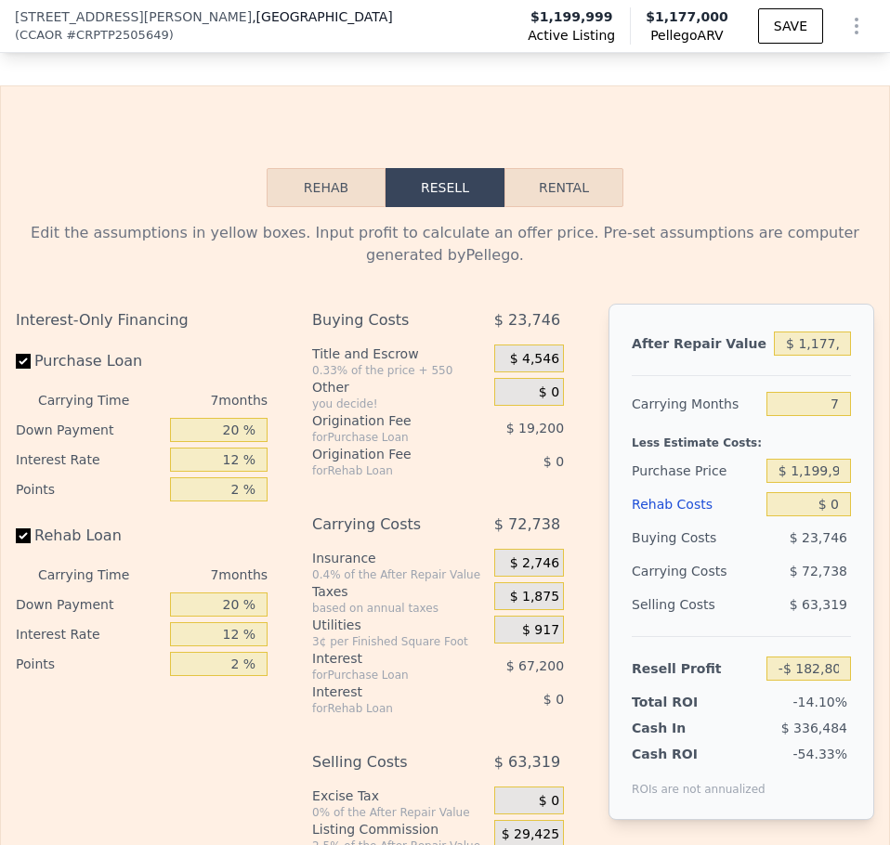
click at [562, 207] on button "Rental" at bounding box center [563, 187] width 119 height 39
select select "30"
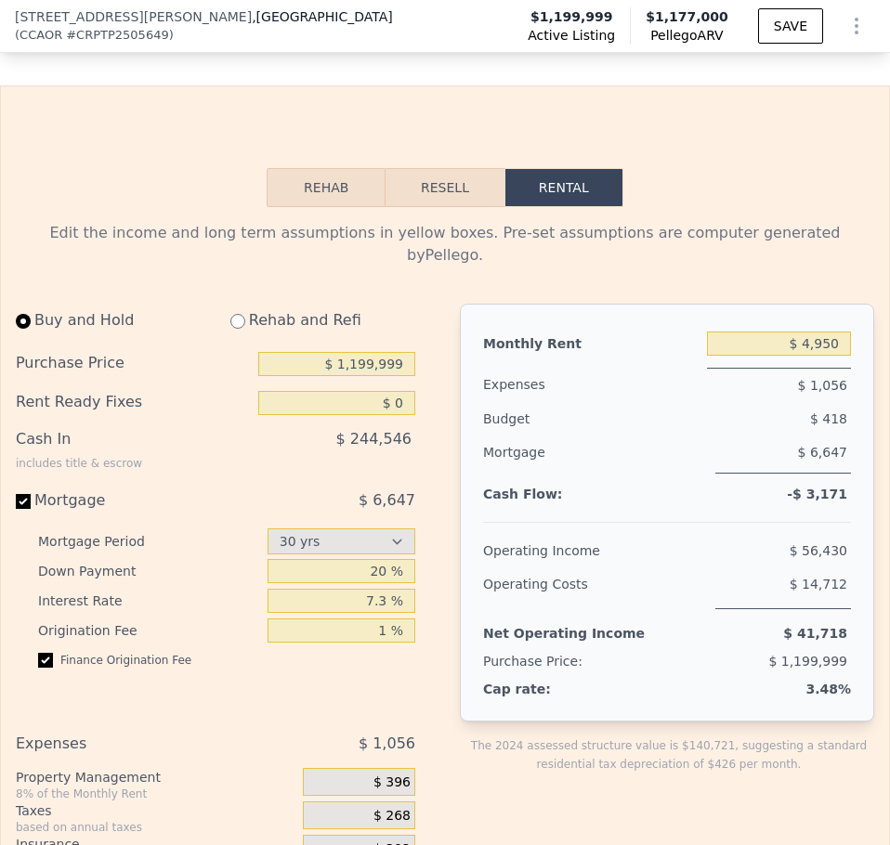
click at [242, 326] on div "Rehab and Refi" at bounding box center [316, 320] width 200 height 33
drag, startPoint x: 34, startPoint y: 315, endPoint x: 166, endPoint y: 335, distance: 133.5
click at [164, 330] on div "Buy and Hold" at bounding box center [112, 320] width 192 height 33
click at [195, 376] on div "Purchase Price" at bounding box center [133, 364] width 235 height 24
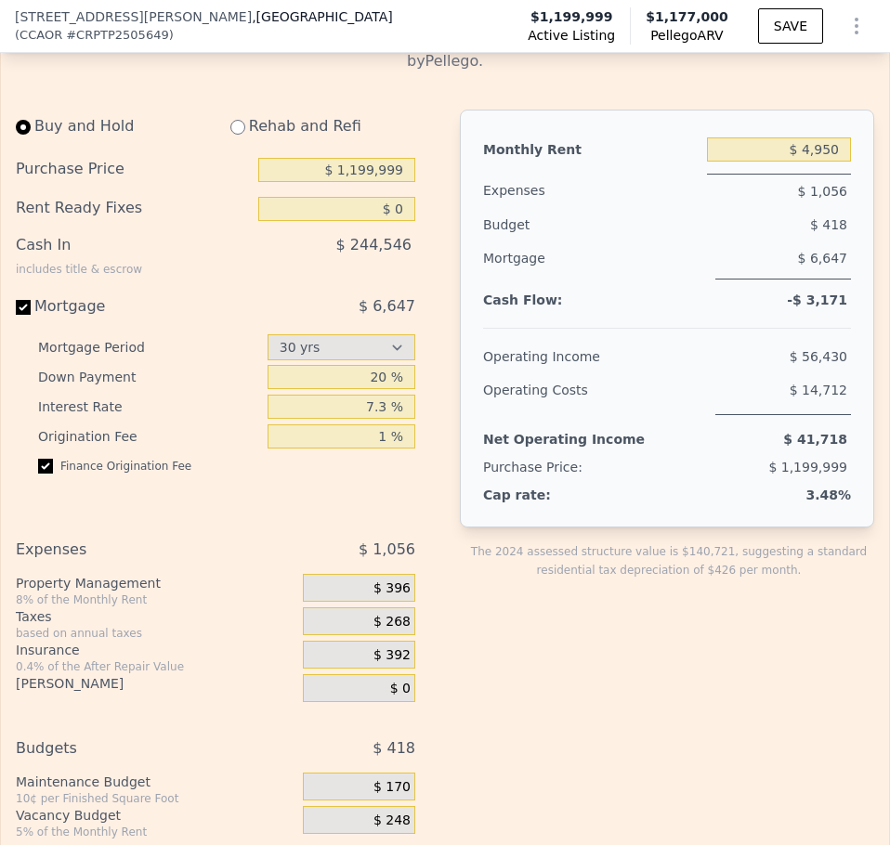
scroll to position [3961, 0]
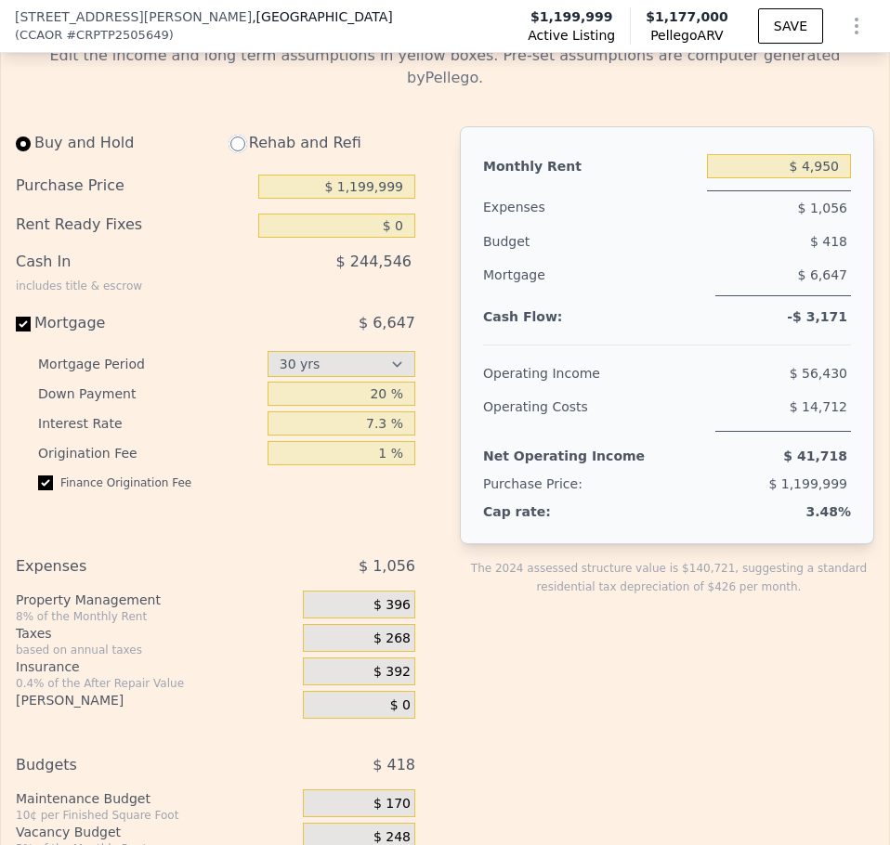
click at [230, 148] on input "radio" at bounding box center [237, 144] width 15 height 15
radio input "true"
type input "$ 5,550"
select select "30"
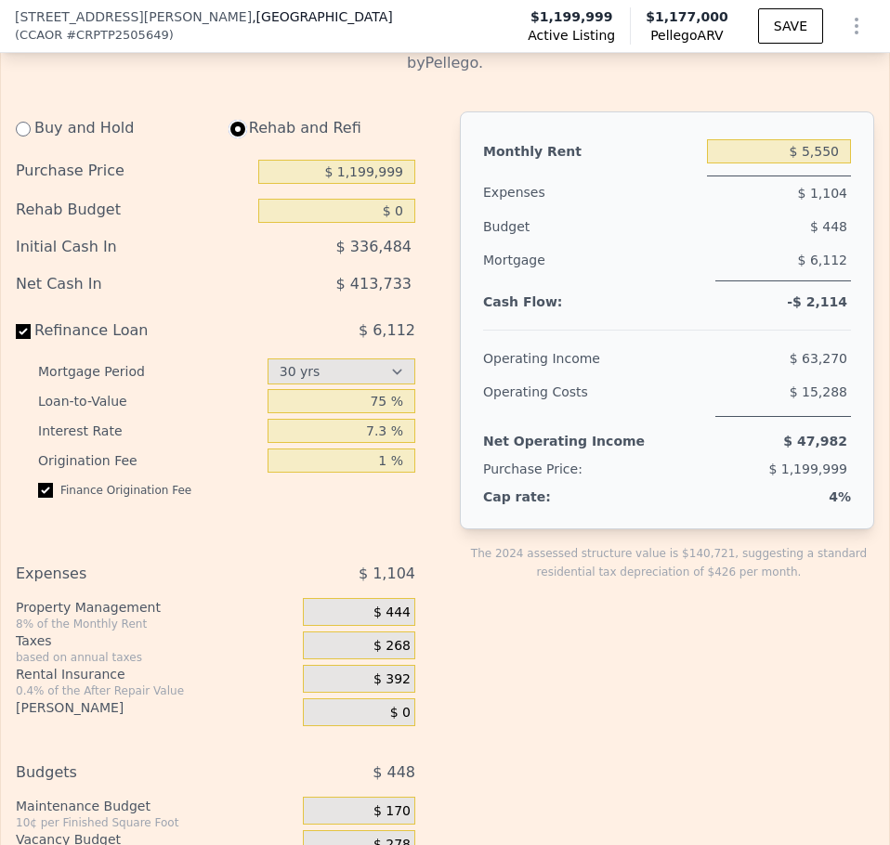
scroll to position [3970, 0]
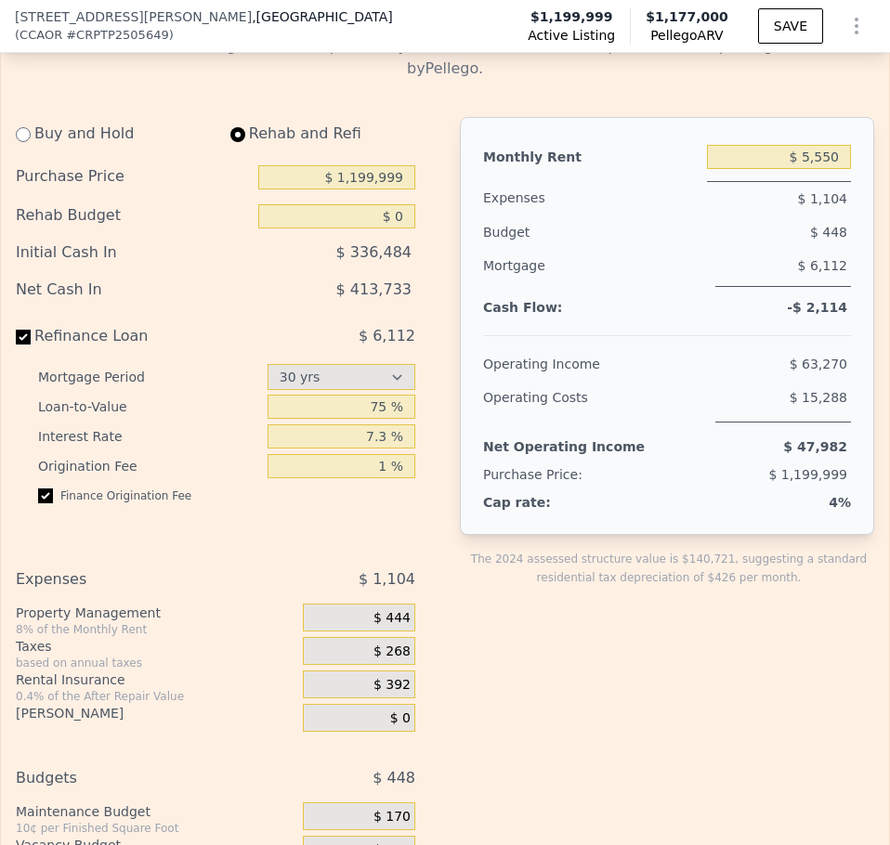
click at [43, 140] on div "Buy and Hold" at bounding box center [112, 133] width 192 height 33
click at [25, 139] on input "radio" at bounding box center [23, 134] width 15 height 15
radio input "true"
type input "$ 4,950"
select select "30"
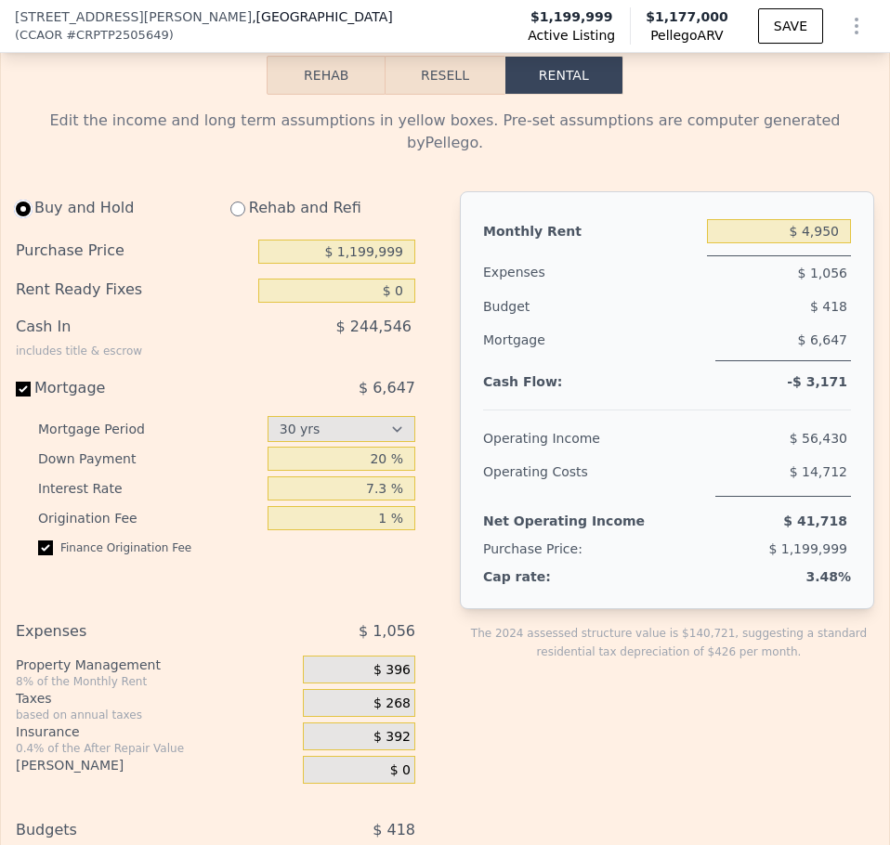
scroll to position [3891, 0]
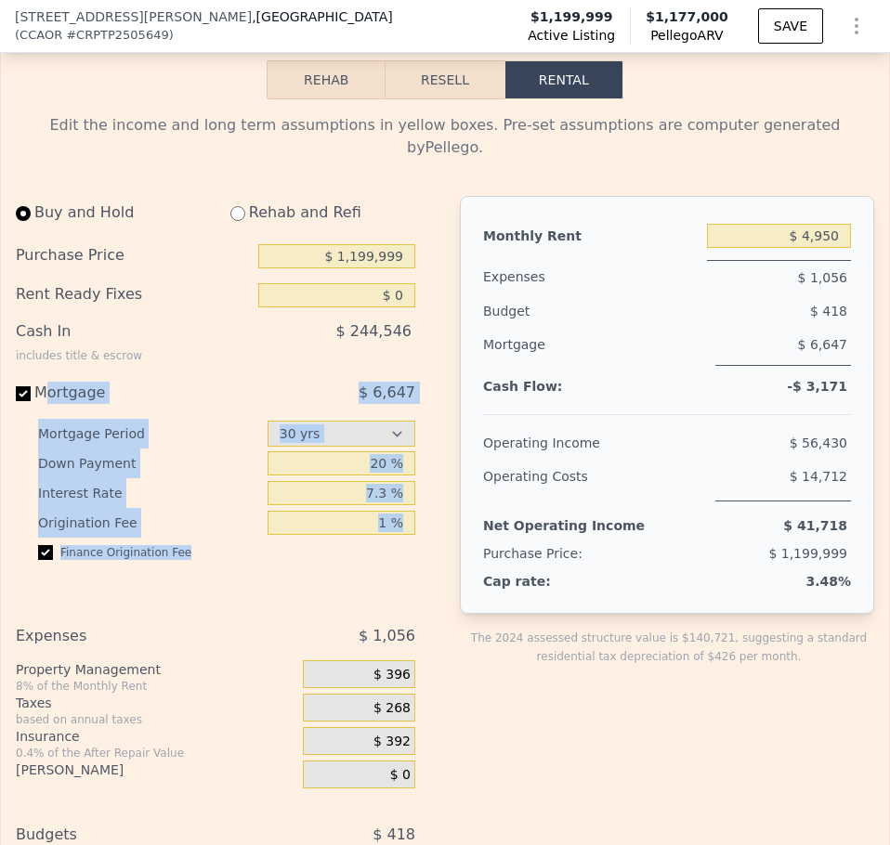
drag, startPoint x: 51, startPoint y: 374, endPoint x: 320, endPoint y: 593, distance: 346.7
click at [320, 590] on div "Buy and Hold Rehab and Refi Purchase Price $ 1,199,999 Rent Ready Fixes $ 0 Cas…" at bounding box center [223, 393] width 414 height 394
click at [241, 599] on div "Buy and Hold Rehab and Refi Purchase Price $ 1,199,999 Rent Ready Fixes $ 0 Cas…" at bounding box center [223, 576] width 414 height 760
drag, startPoint x: 73, startPoint y: 387, endPoint x: 319, endPoint y: 593, distance: 319.8
click at [319, 590] on div "Buy and Hold Rehab and Refi Purchase Price $ 1,199,999 Rent Ready Fixes $ 0 Cas…" at bounding box center [223, 393] width 414 height 394
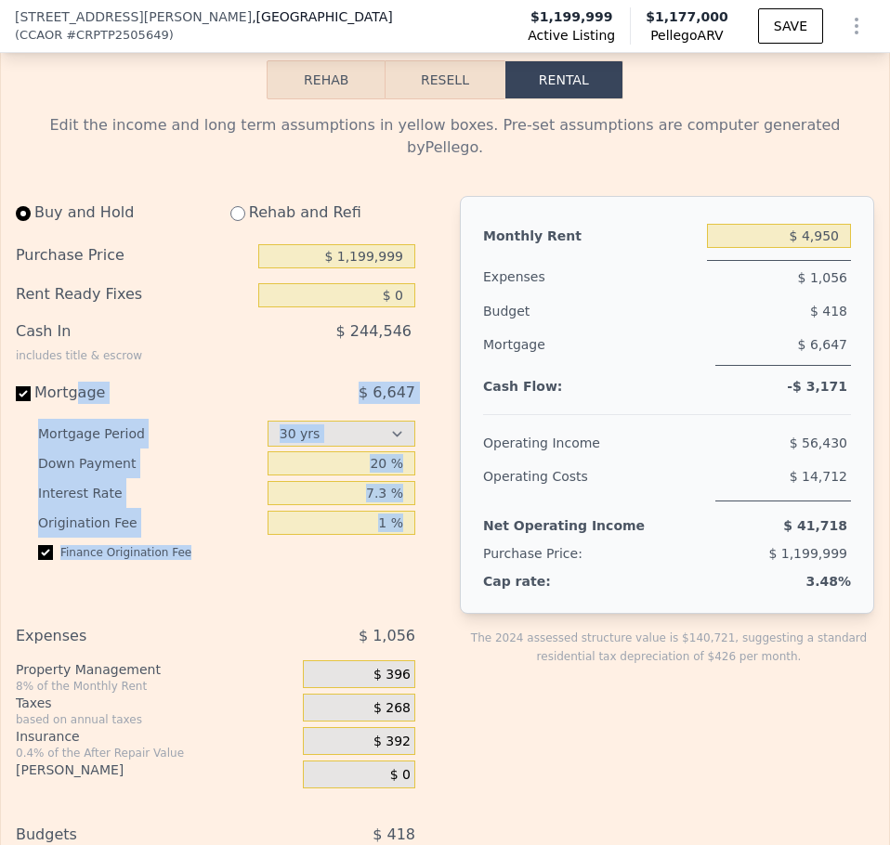
click at [249, 590] on div "Buy and Hold Rehab and Refi Purchase Price $ 1,199,999 Rent Ready Fixes $ 0 Cas…" at bounding box center [223, 393] width 414 height 394
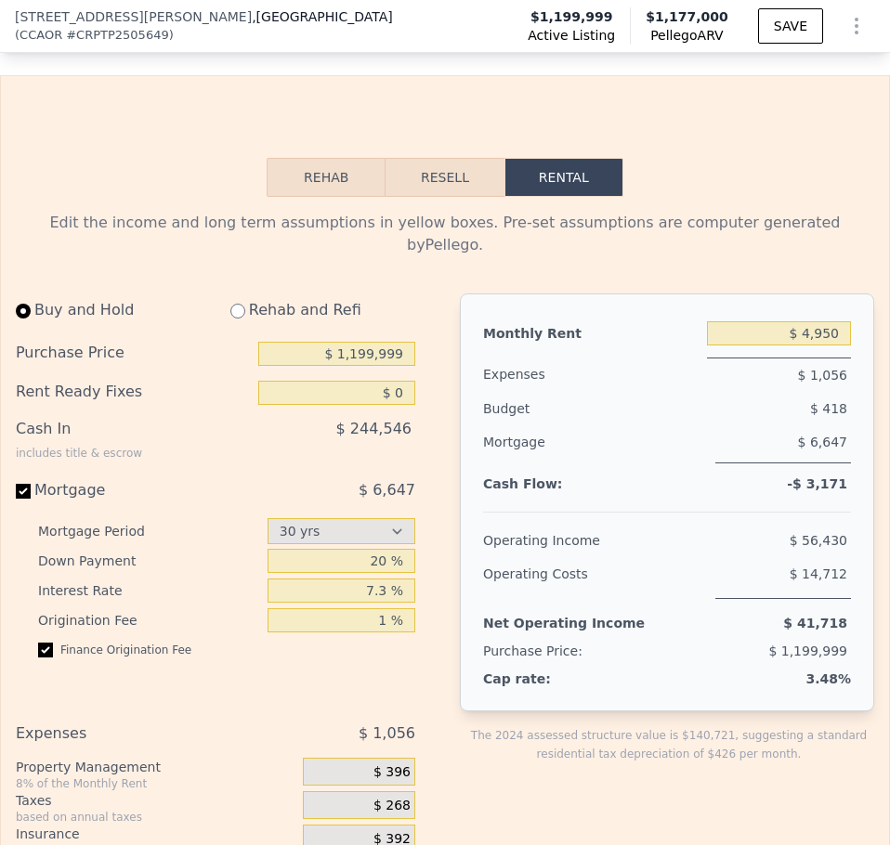
scroll to position [3793, 0]
click at [448, 198] on button "Resell" at bounding box center [444, 178] width 118 height 39
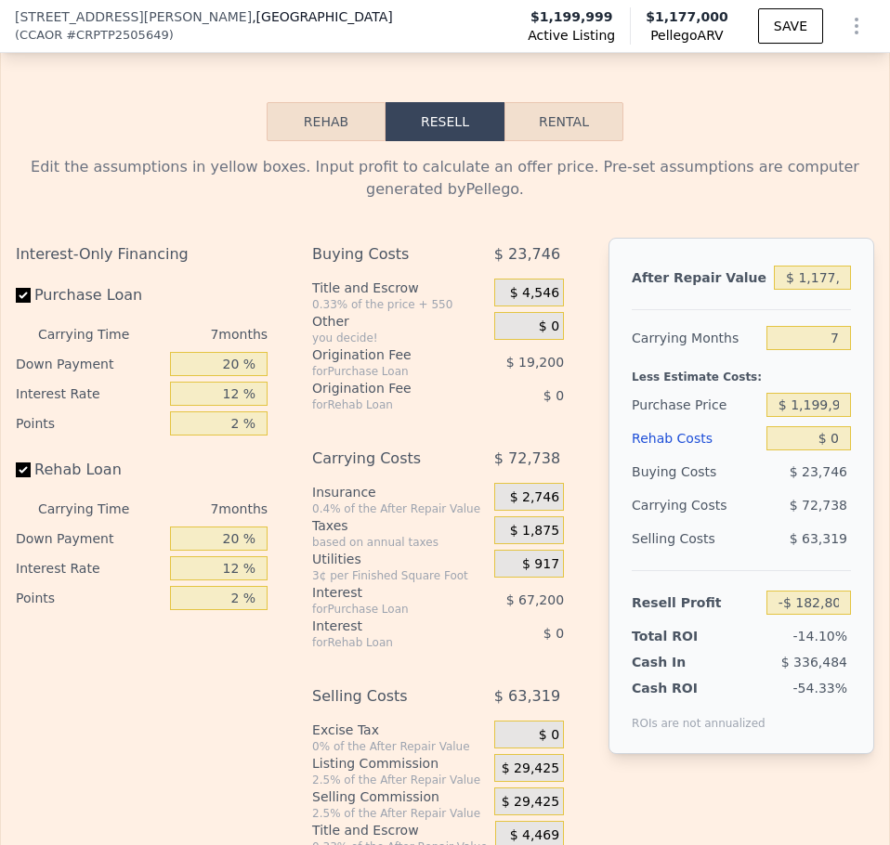
scroll to position [3879, 0]
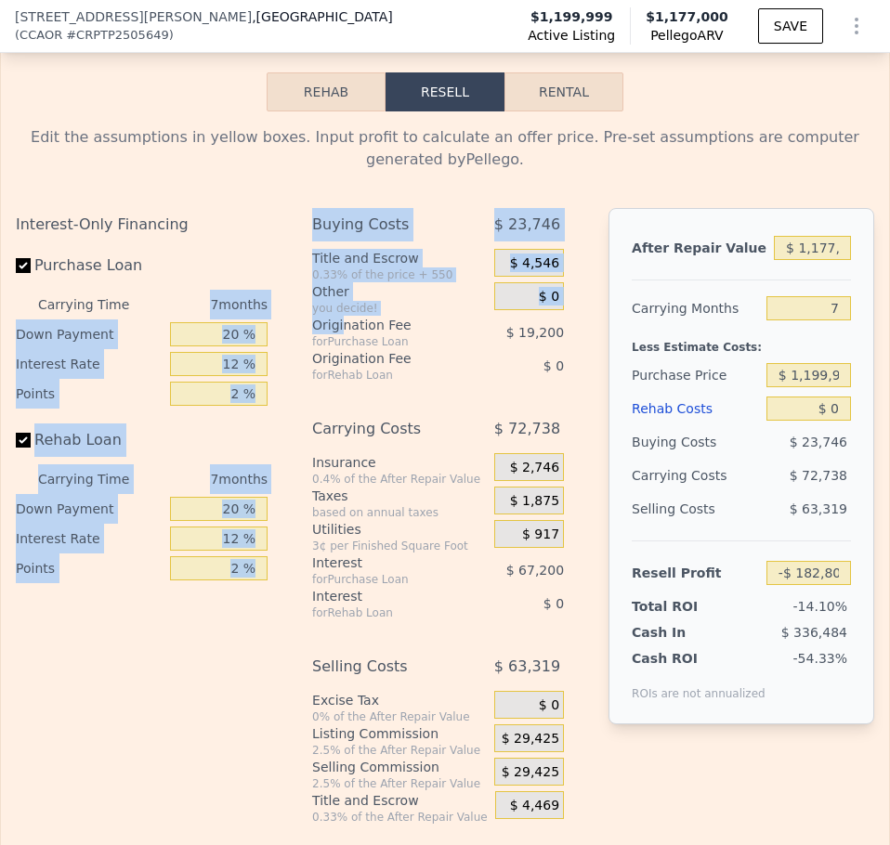
drag, startPoint x: 196, startPoint y: 320, endPoint x: 339, endPoint y: 344, distance: 145.1
click at [339, 344] on div "Interest-Only Financing Purchase Loan Carrying Time 7 months Down Payment 20 % …" at bounding box center [445, 516] width 858 height 617
click at [199, 320] on div "7 months" at bounding box center [202, 305] width 131 height 30
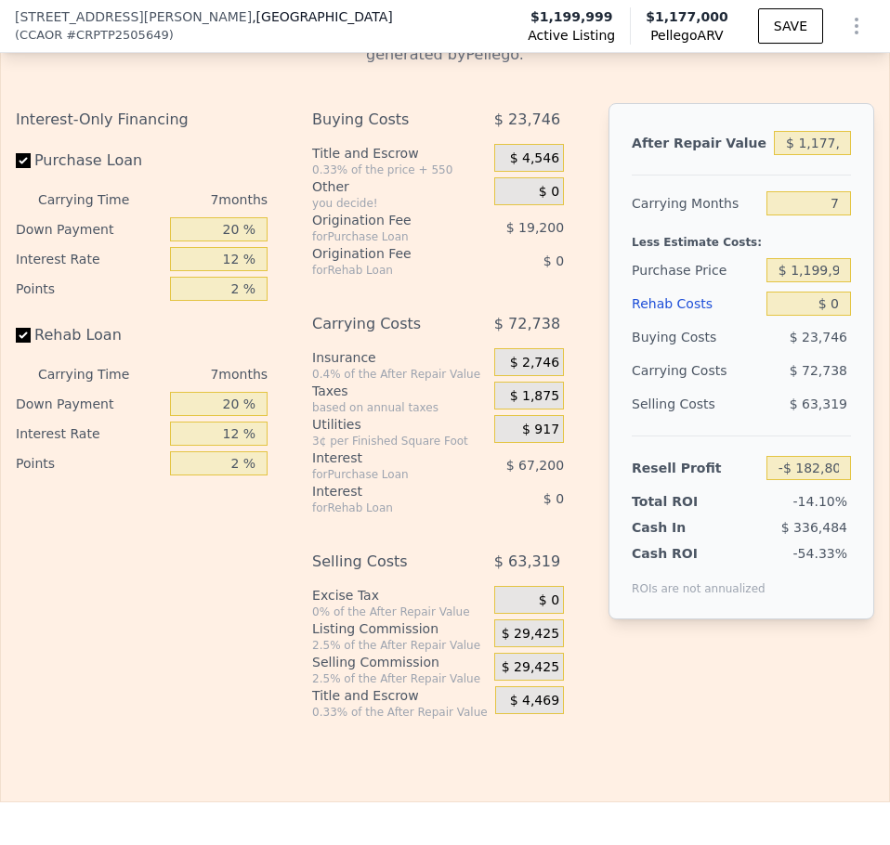
scroll to position [3986, 0]
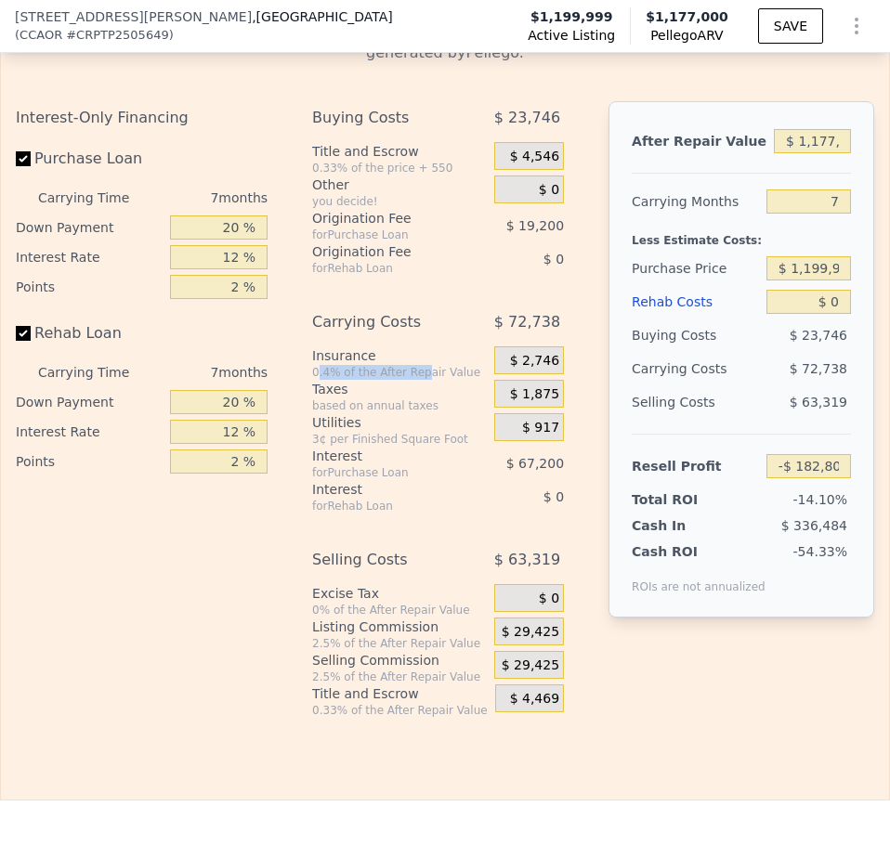
drag, startPoint x: 314, startPoint y: 403, endPoint x: 413, endPoint y: 400, distance: 99.4
click at [413, 380] on div "0.4% of the After Repair Value" at bounding box center [399, 372] width 175 height 15
click at [395, 413] on div "based on annual taxes" at bounding box center [399, 405] width 175 height 15
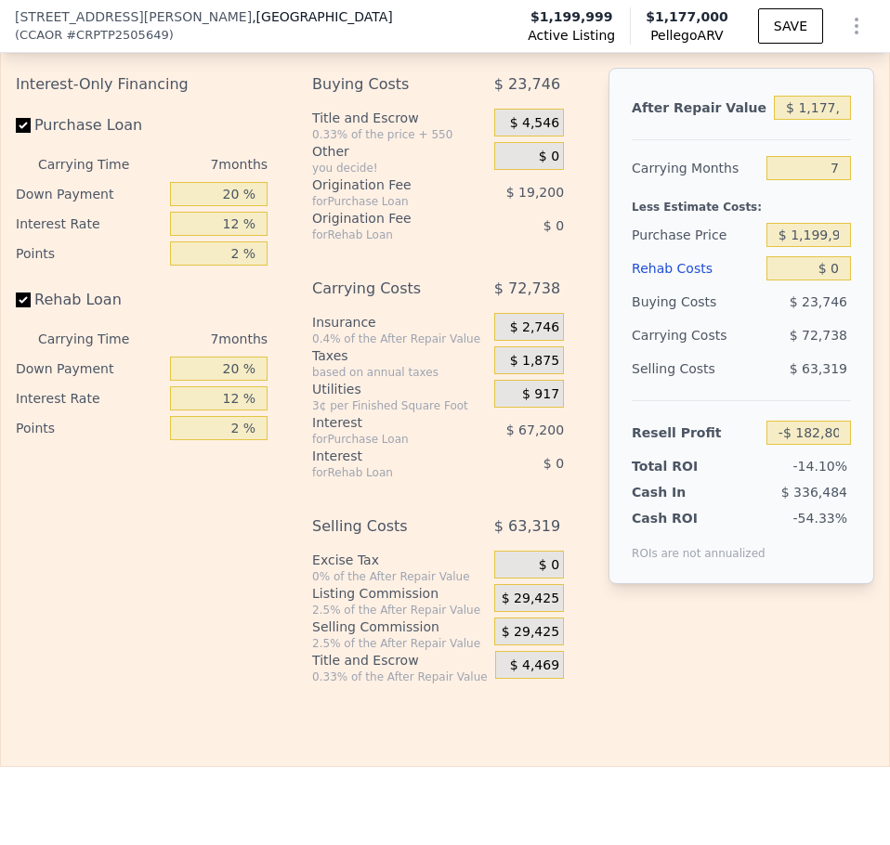
scroll to position [4020, 0]
drag, startPoint x: 308, startPoint y: 594, endPoint x: 450, endPoint y: 606, distance: 141.6
click at [450, 583] on div "0% of the After Repair Value" at bounding box center [399, 575] width 175 height 15
click at [375, 568] on div "Excise Tax" at bounding box center [399, 559] width 175 height 19
drag, startPoint x: 322, startPoint y: 594, endPoint x: 427, endPoint y: 612, distance: 106.4
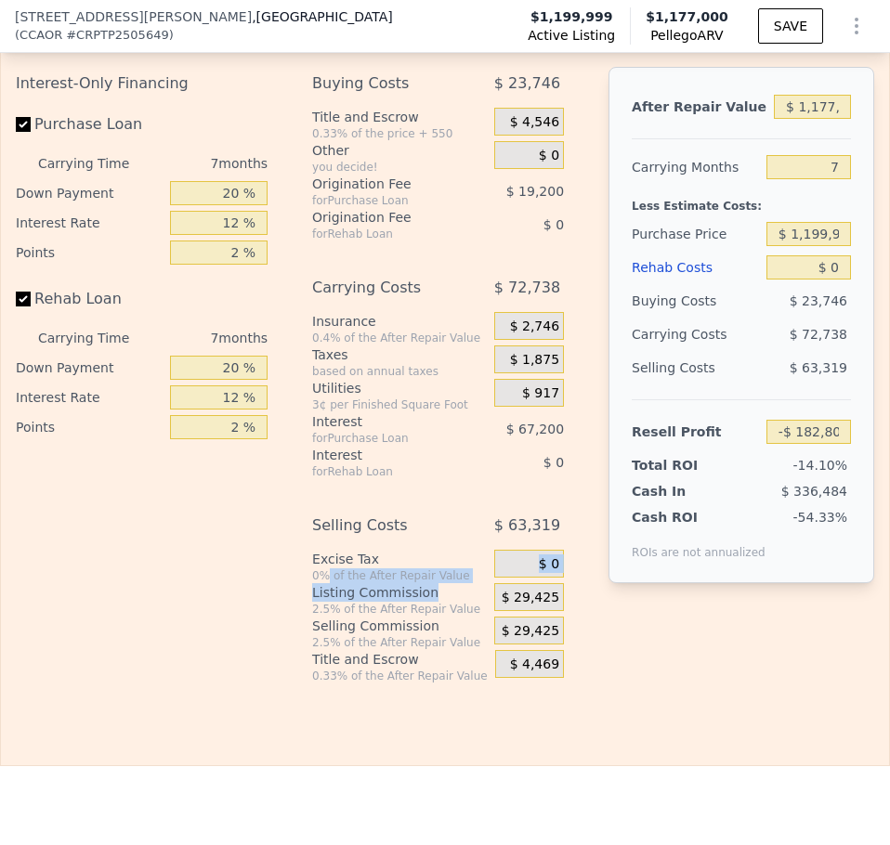
click at [422, 611] on div "Selling Costs $ 63,319 Excise Tax 0% of the After Repair Value $ 0 Listing Comm…" at bounding box center [438, 596] width 252 height 175
click at [464, 602] on div "Listing Commission" at bounding box center [399, 592] width 175 height 19
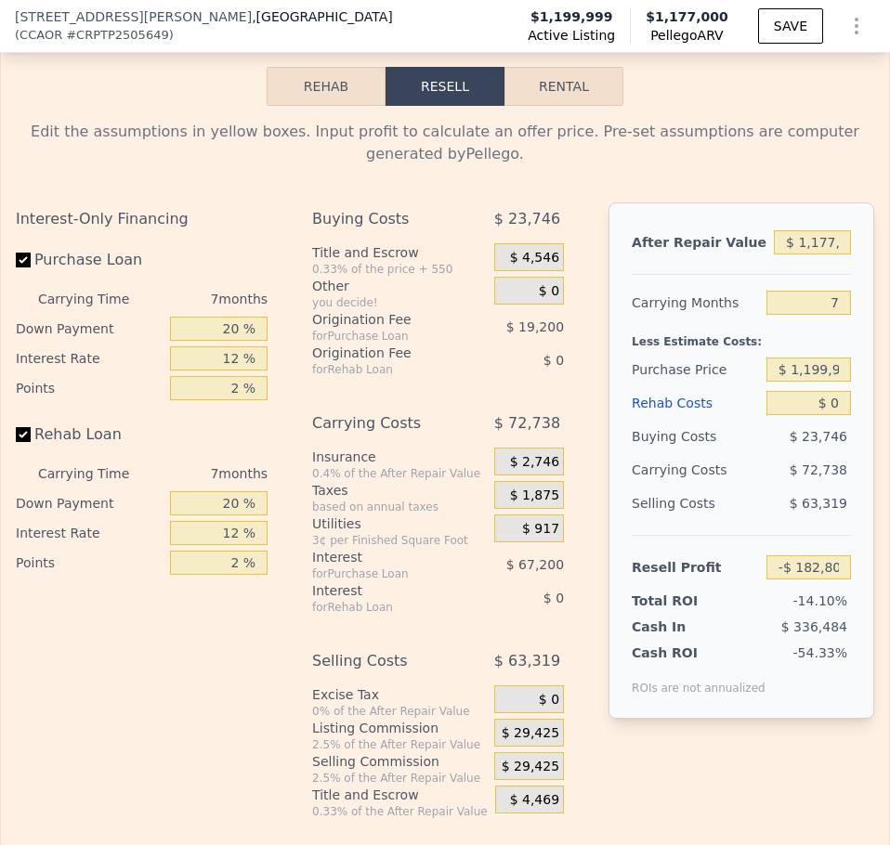
scroll to position [3881, 0]
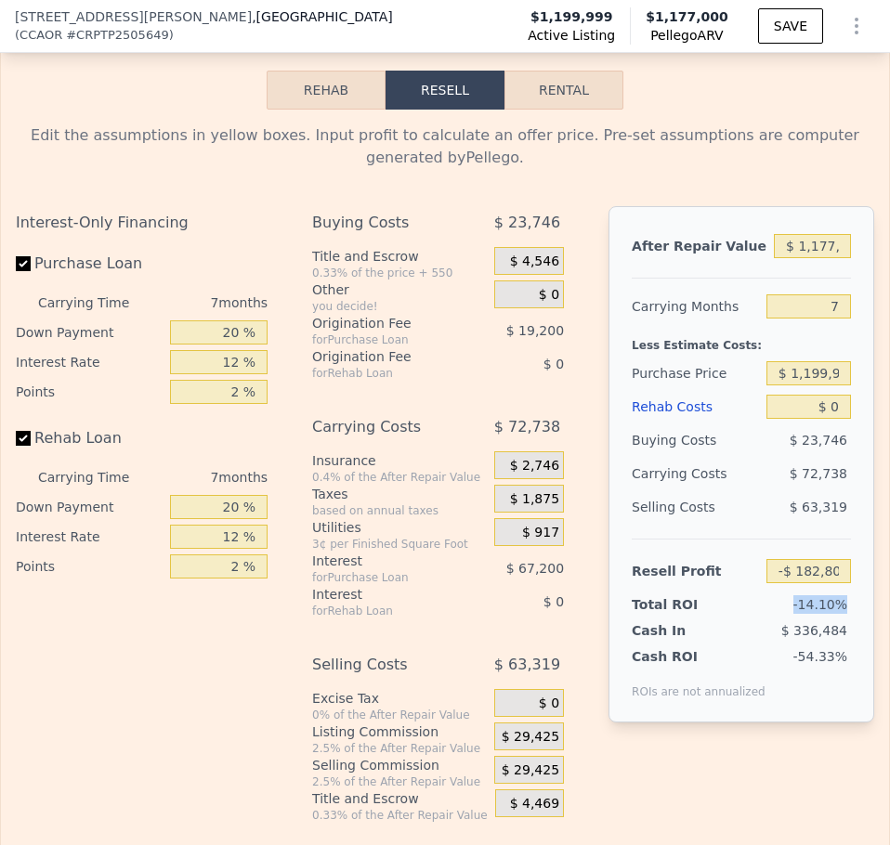
drag, startPoint x: 785, startPoint y: 637, endPoint x: 835, endPoint y: 634, distance: 50.3
click at [835, 614] on div "-14.10%" at bounding box center [784, 604] width 133 height 19
click at [793, 612] on span "-14.10%" at bounding box center [820, 604] width 54 height 15
click at [428, 110] on button "Resell" at bounding box center [444, 90] width 119 height 39
click at [349, 110] on button "Rehab" at bounding box center [326, 90] width 119 height 39
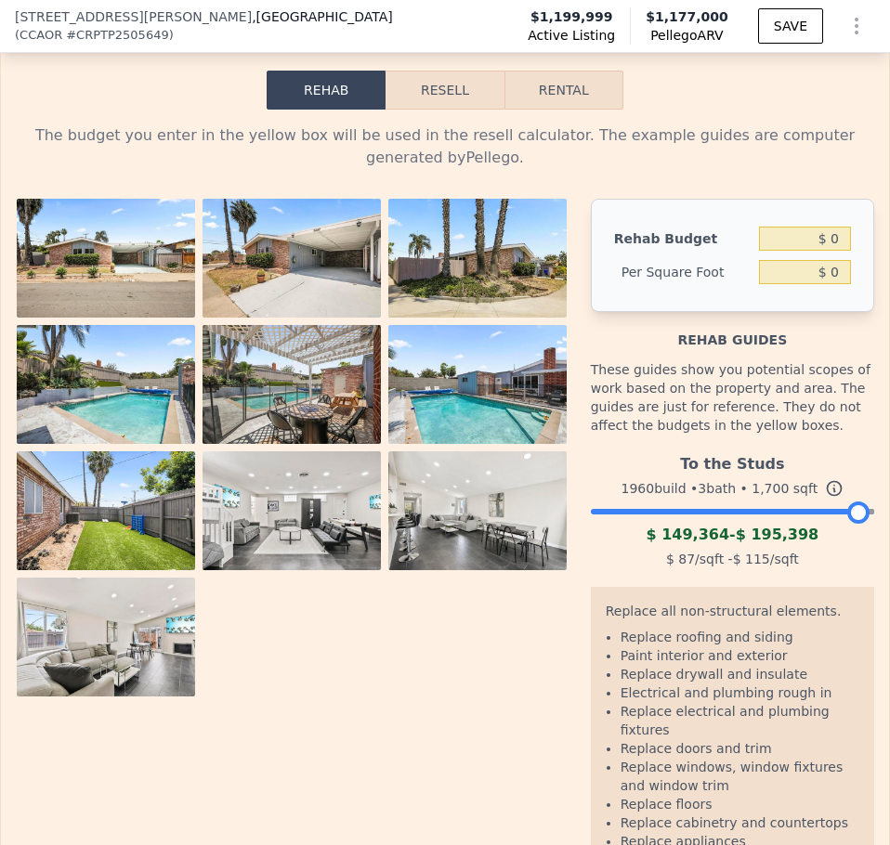
click at [490, 110] on button "Resell" at bounding box center [444, 90] width 118 height 39
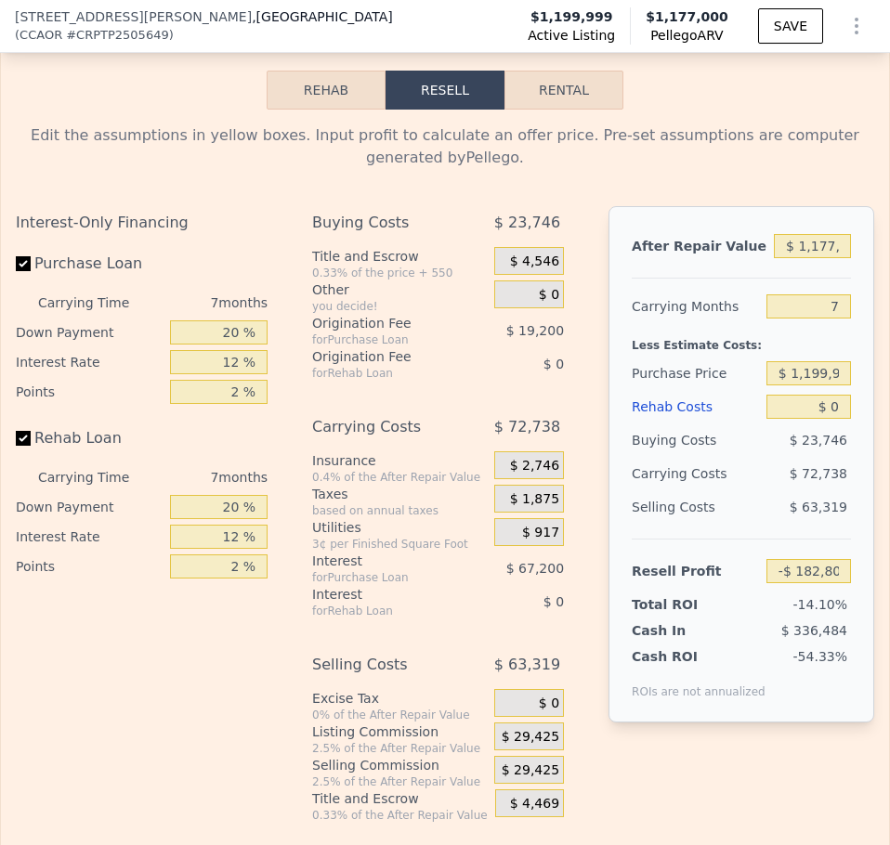
click at [565, 110] on button "Rental" at bounding box center [563, 90] width 119 height 39
select select "30"
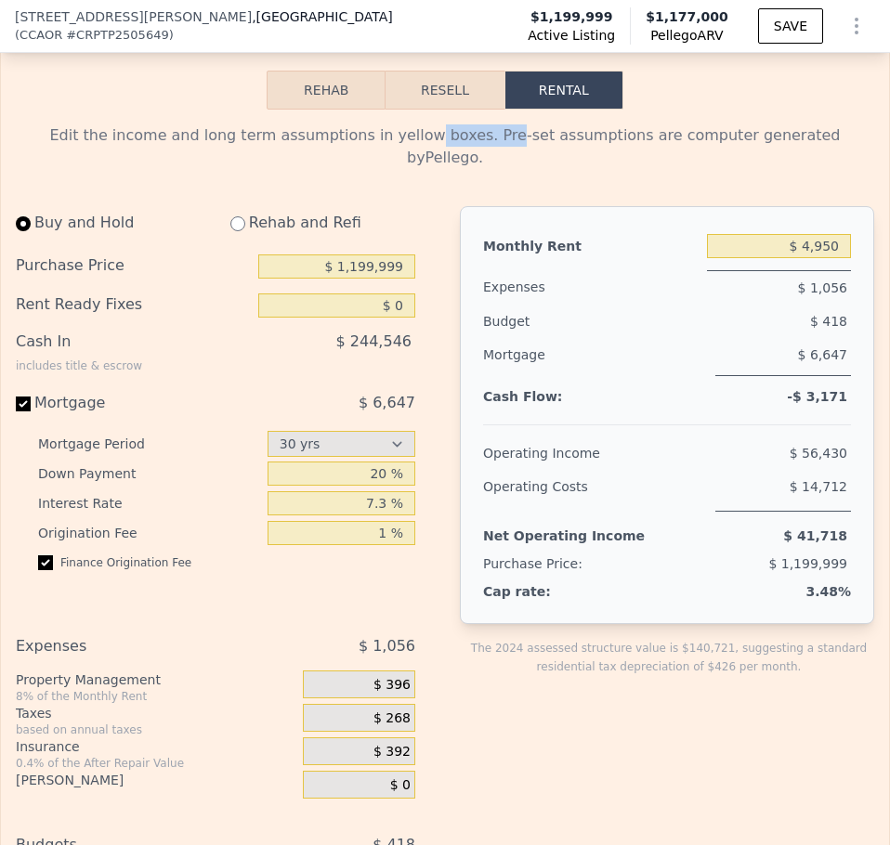
drag, startPoint x: 399, startPoint y: 161, endPoint x: 469, endPoint y: 165, distance: 69.8
click at [469, 165] on div "Edit the income and long term assumptions in yellow boxes. Pre-set assumptions …" at bounding box center [445, 146] width 858 height 45
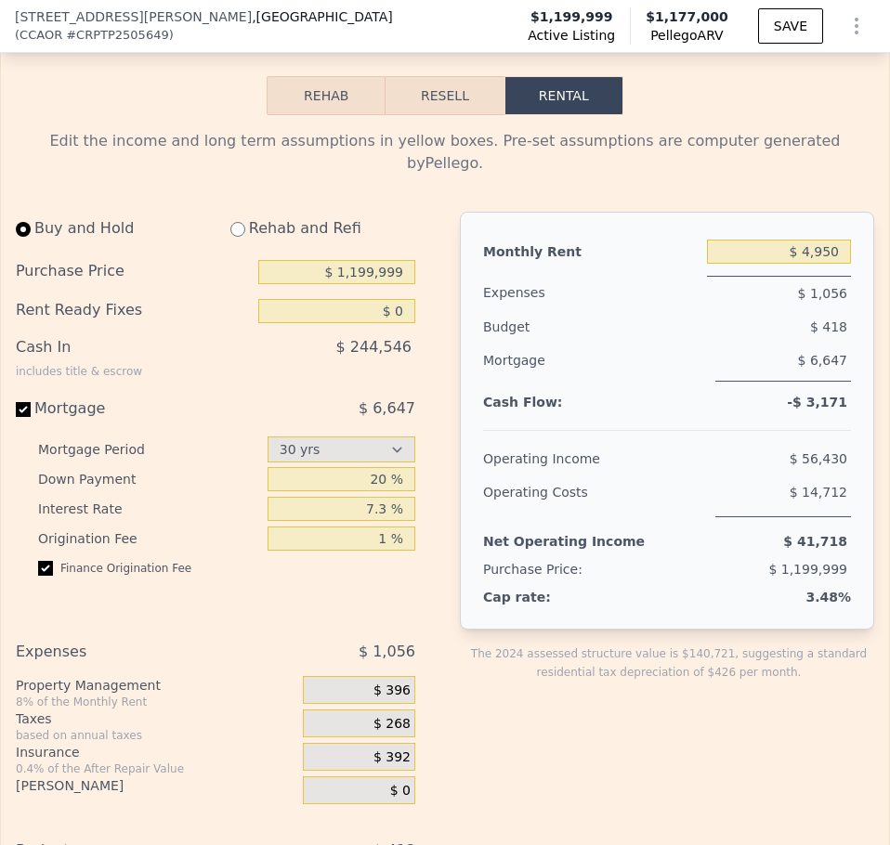
scroll to position [3873, 0]
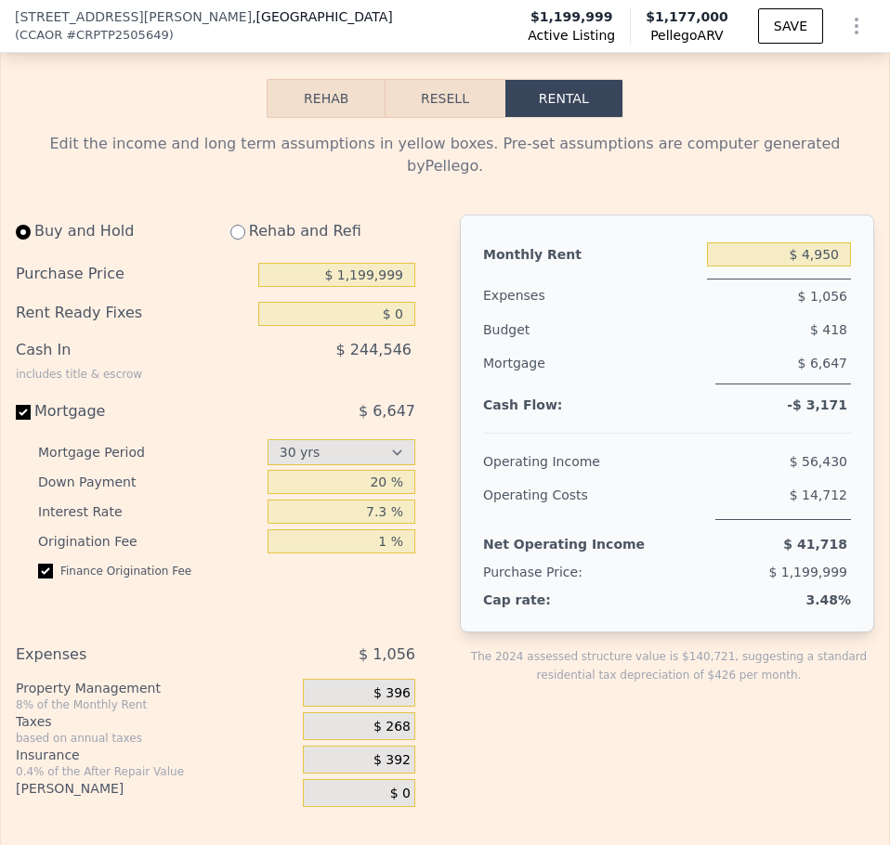
click at [423, 279] on div "Buy and Hold Rehab and Refi Purchase Price $ 1,199,999 Rent Ready Fixes $ 0 Cas…" at bounding box center [223, 412] width 414 height 394
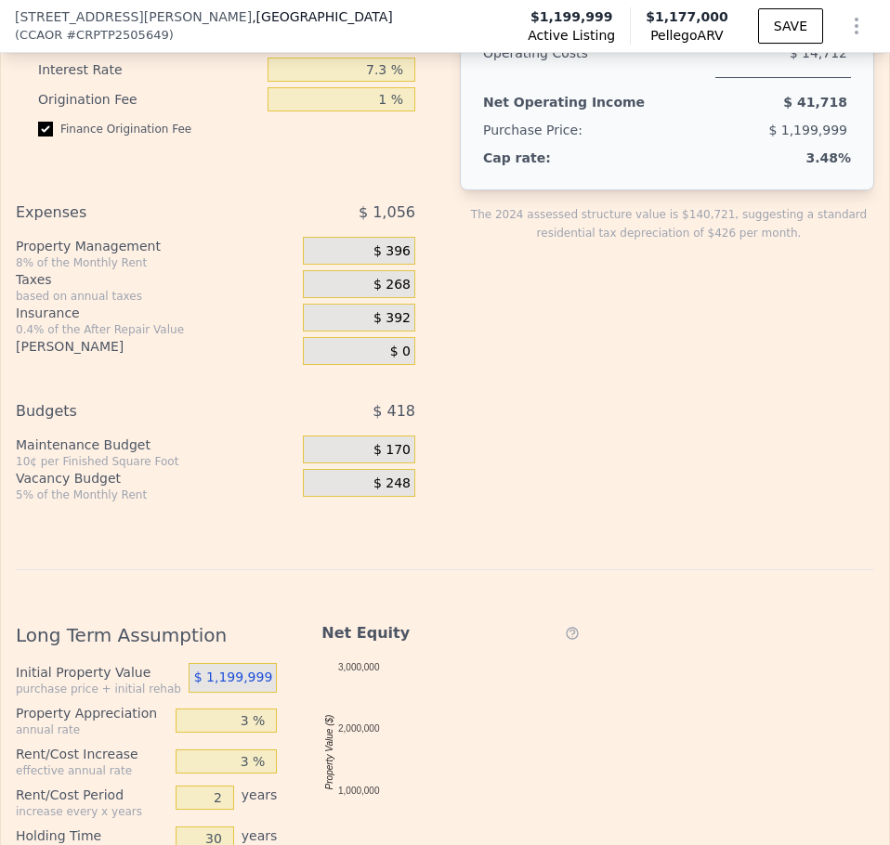
scroll to position [4387, 0]
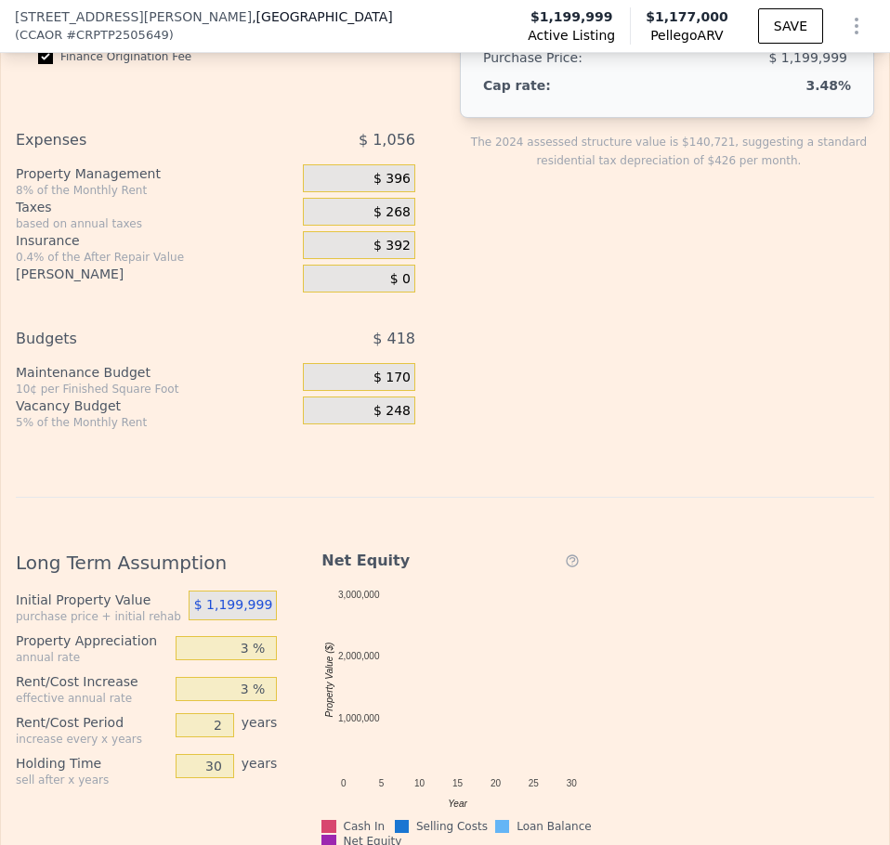
click at [425, 325] on div "Buy and Hold Rehab and Refi Purchase Price $ 1,199,999 Rent Ready Fixes $ 0 Cas…" at bounding box center [445, 80] width 858 height 760
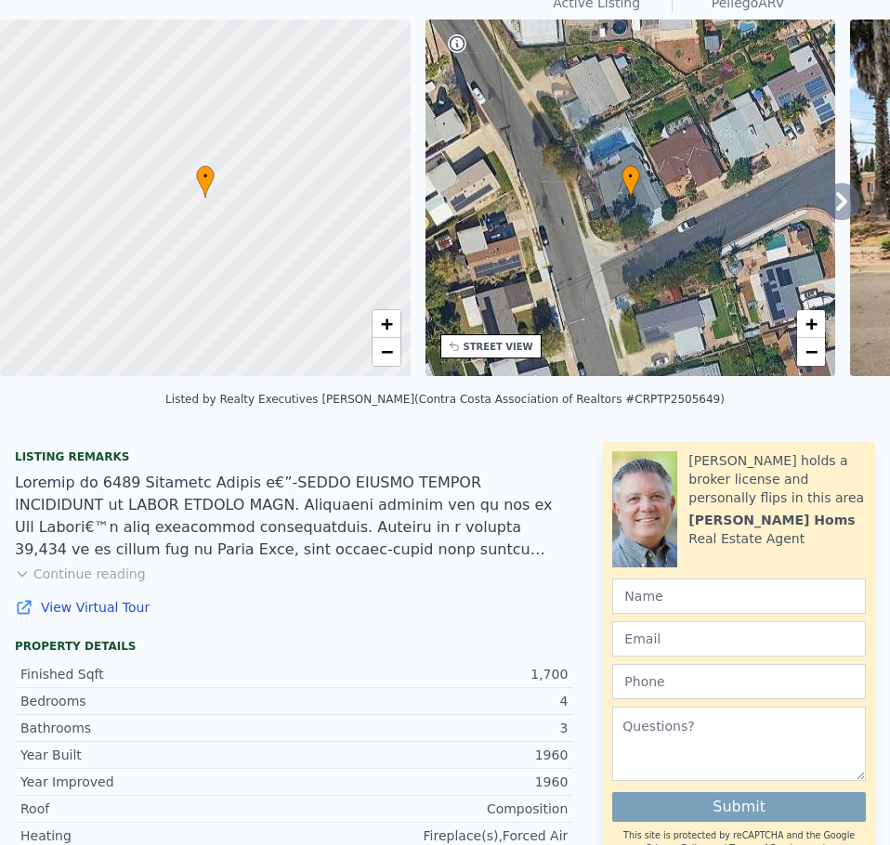
scroll to position [0, 0]
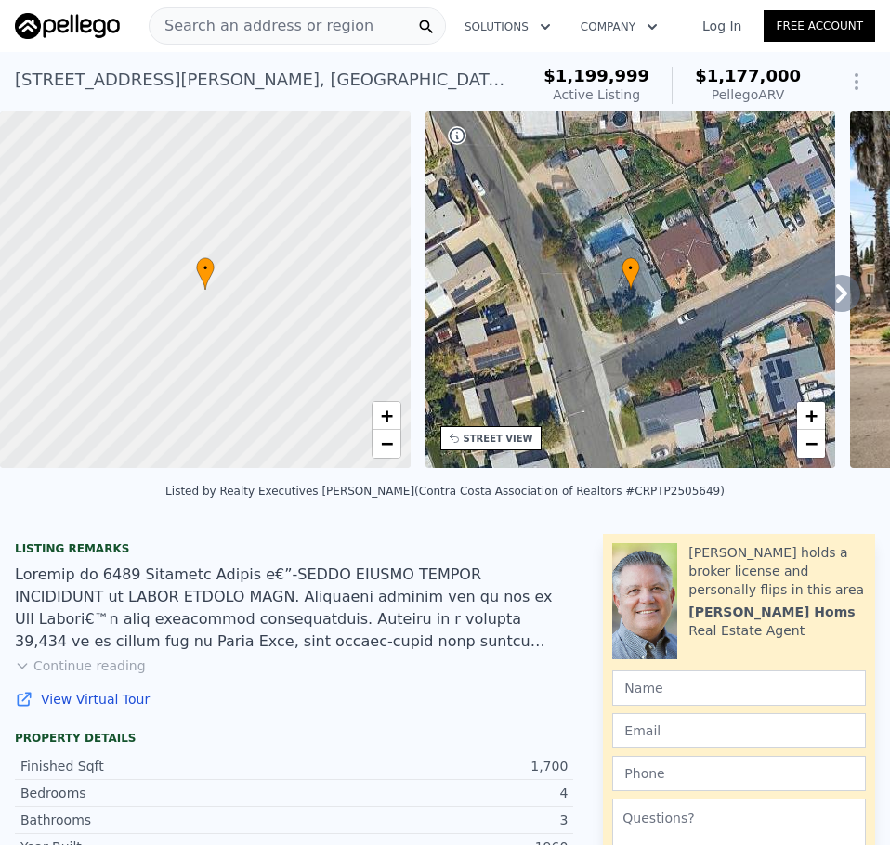
click at [451, 92] on div "[STREET_ADDRESS][PERSON_NAME] Active at $1.200m (~ARV $1.177m )" at bounding box center [268, 85] width 506 height 52
click at [376, 609] on div at bounding box center [294, 608] width 558 height 89
